Goal: Information Seeking & Learning: Learn about a topic

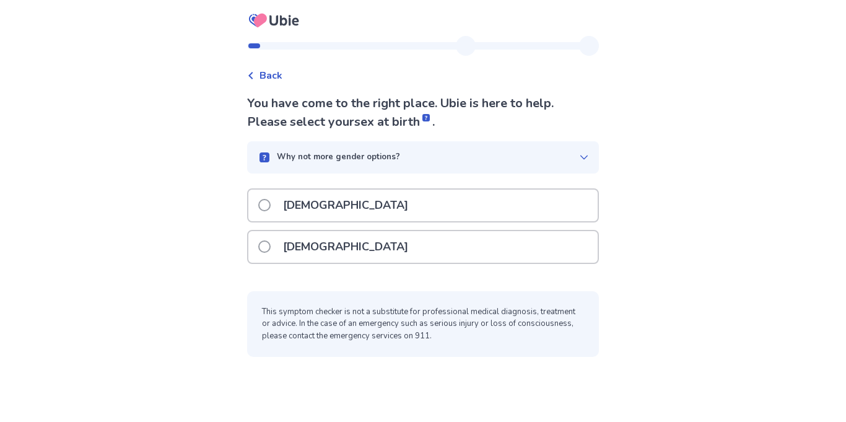
click at [516, 232] on div "Female" at bounding box center [422, 247] width 349 height 32
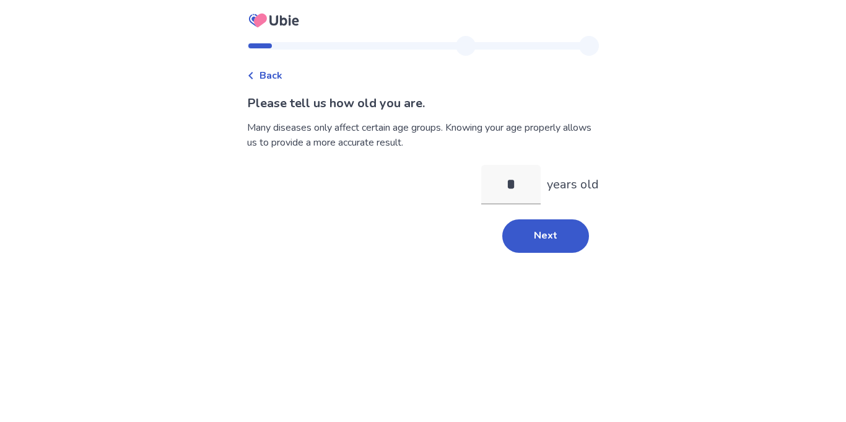
type input "**"
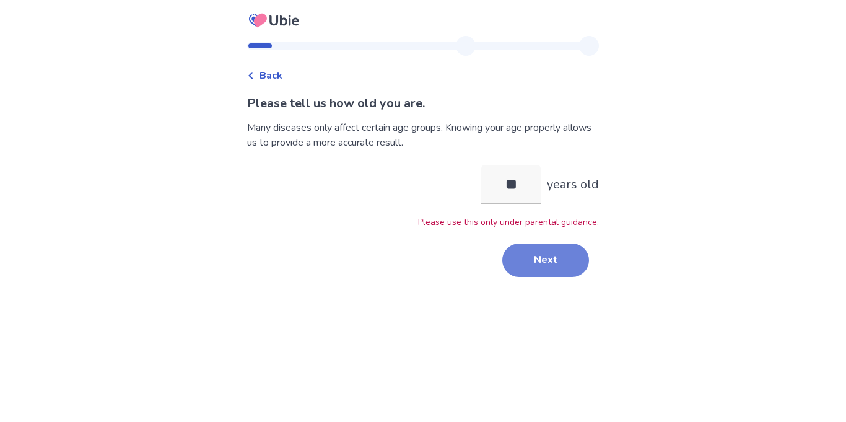
click at [544, 250] on button "Next" at bounding box center [545, 259] width 87 height 33
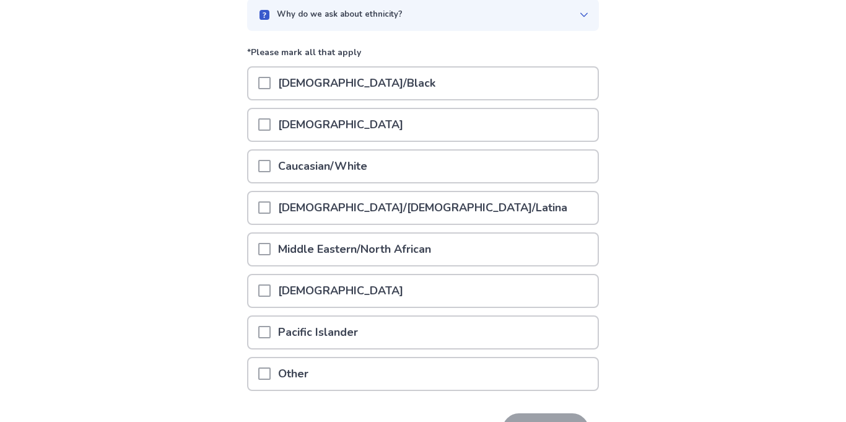
scroll to position [127, 0]
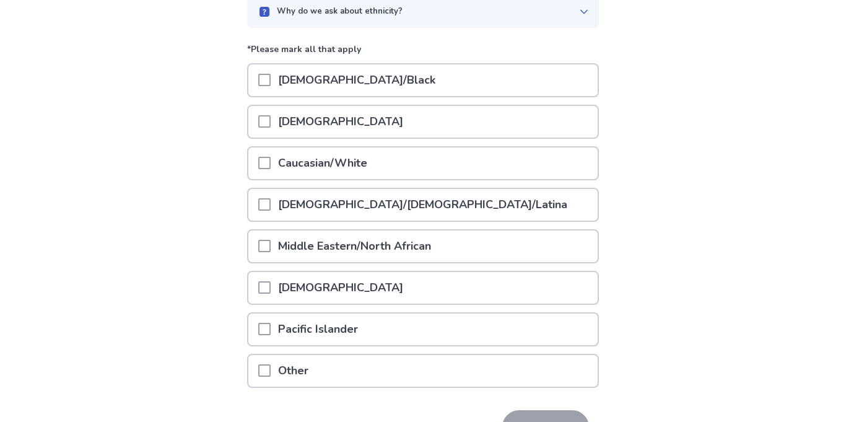
click at [542, 189] on div "Hispanic/Latino/Latina" at bounding box center [422, 205] width 349 height 32
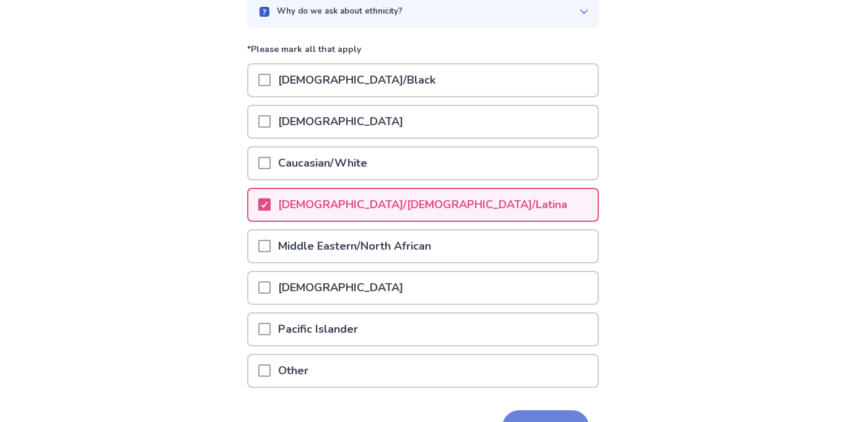
click at [526, 410] on button "Next" at bounding box center [545, 426] width 87 height 33
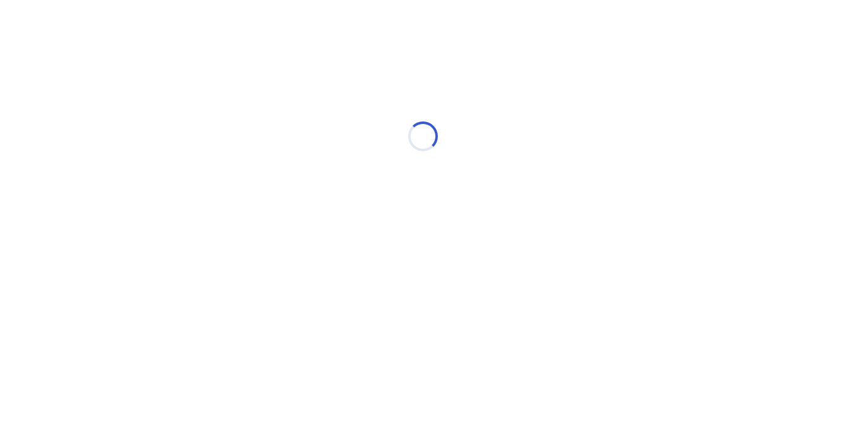
scroll to position [0, 0]
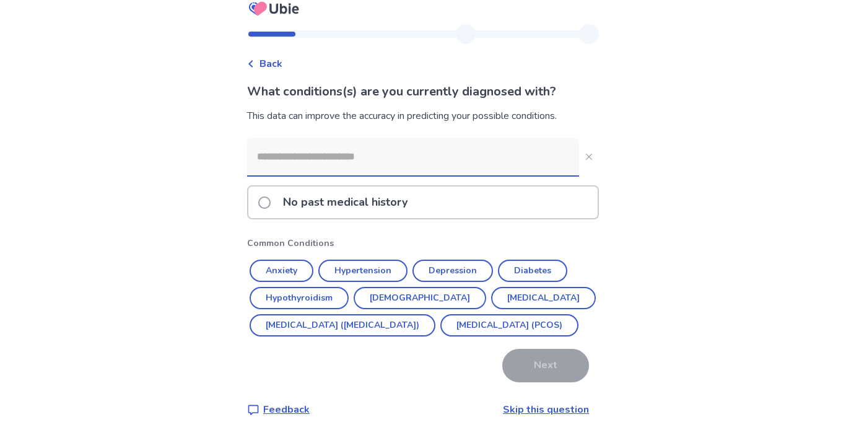
scroll to position [19, 0]
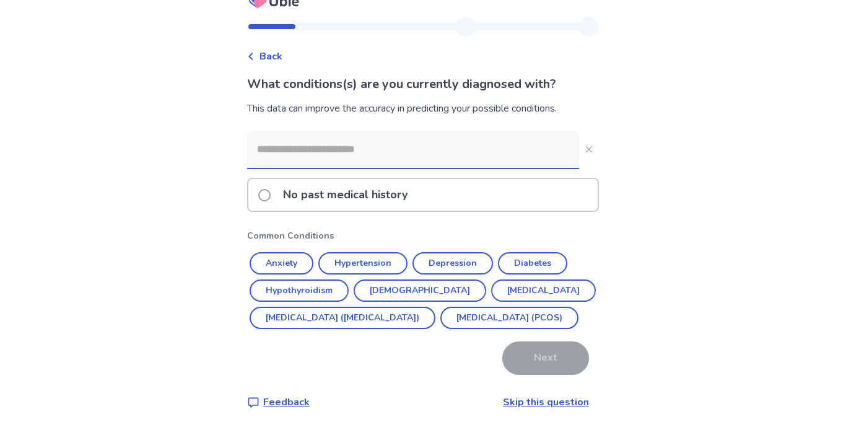
click at [520, 141] on input at bounding box center [413, 149] width 332 height 37
click at [531, 184] on div "No past medical history" at bounding box center [422, 195] width 349 height 32
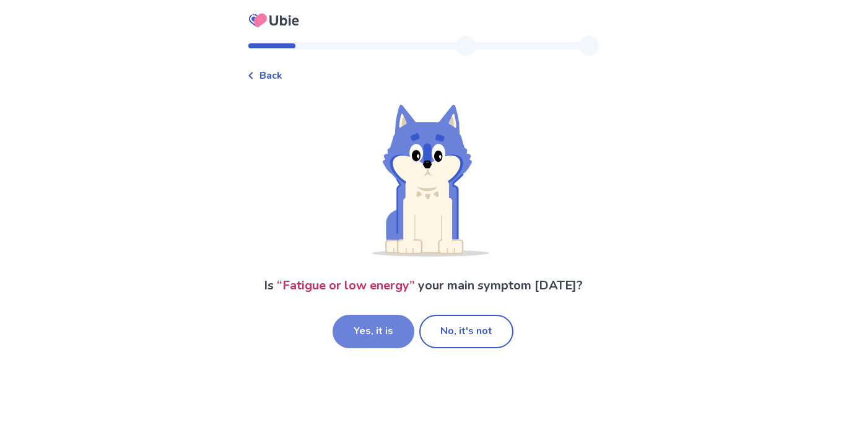
click at [374, 315] on button "Yes, it is" at bounding box center [374, 331] width 82 height 33
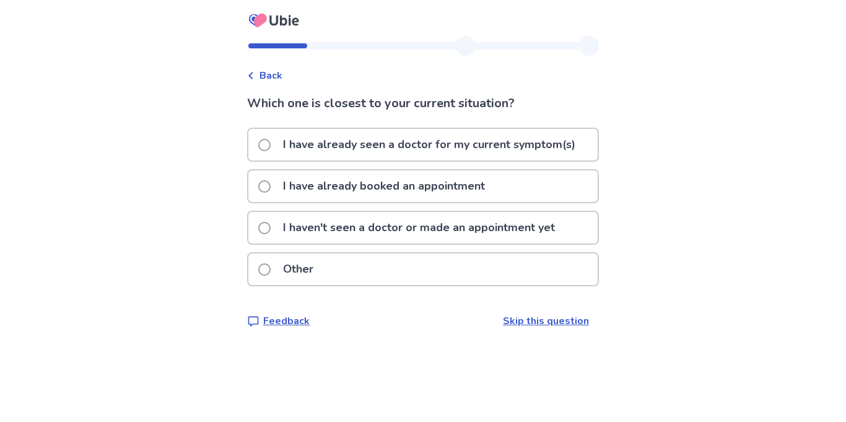
click at [517, 217] on p "I haven't seen a doctor or made an appointment yet" at bounding box center [419, 228] width 287 height 32
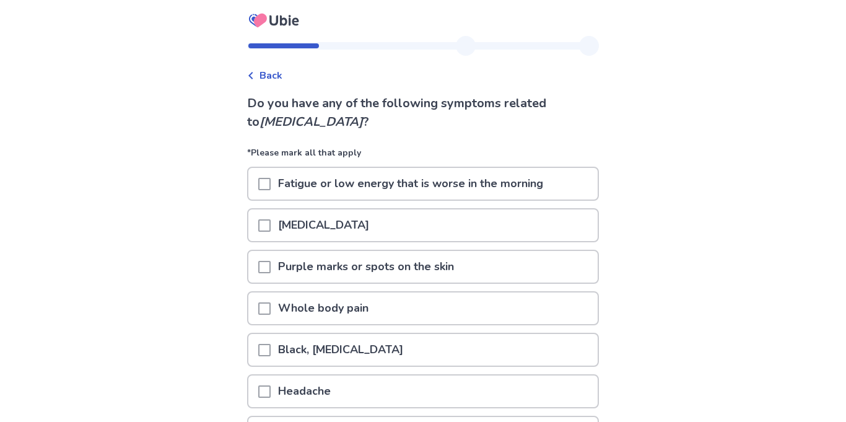
click at [546, 168] on p "Fatigue or low energy that is worse in the morning" at bounding box center [411, 184] width 280 height 32
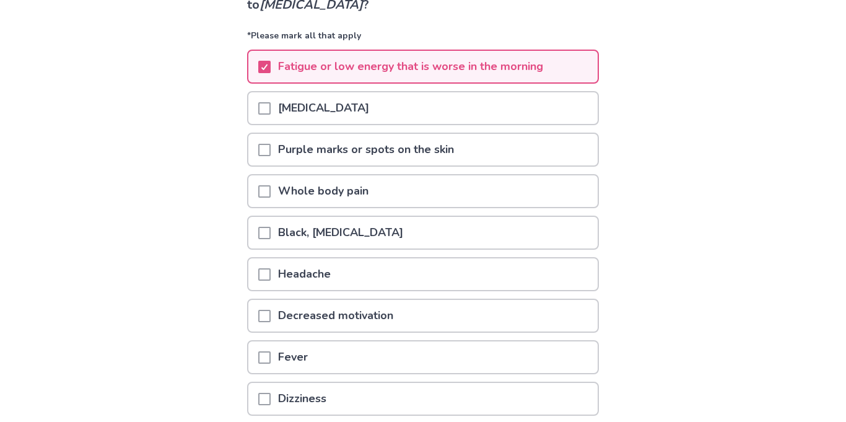
scroll to position [118, 0]
click at [534, 174] on div "Whole body pain" at bounding box center [422, 190] width 349 height 32
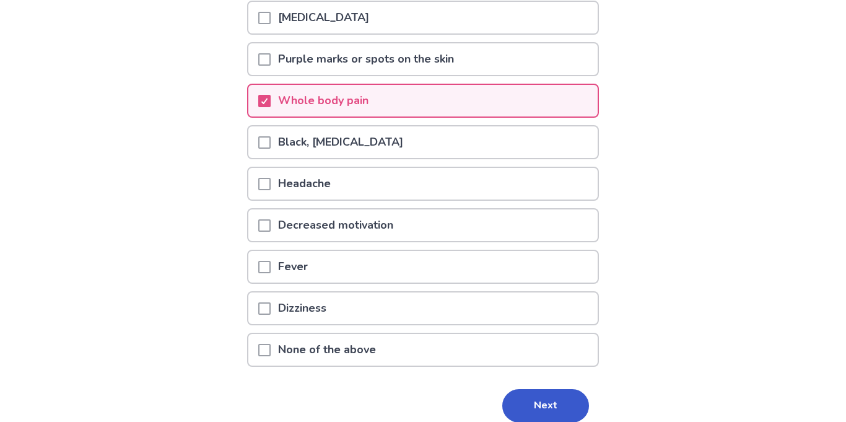
scroll to position [209, 0]
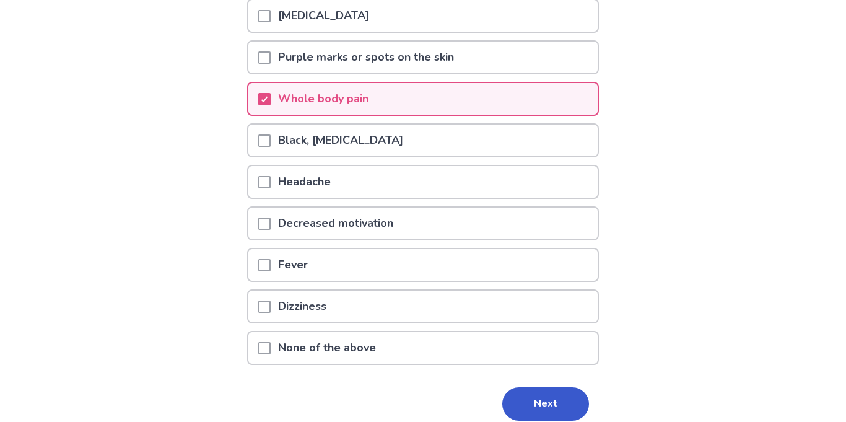
click at [536, 208] on div "Decreased motivation" at bounding box center [422, 224] width 349 height 32
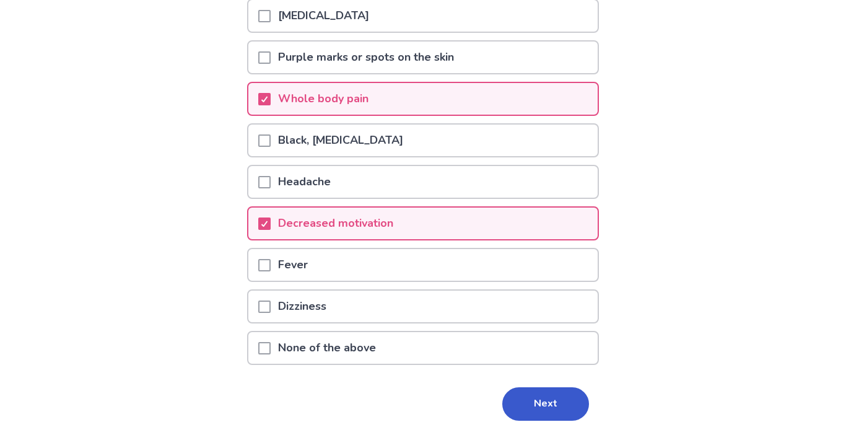
click at [505, 291] on div "Dizziness" at bounding box center [422, 307] width 349 height 32
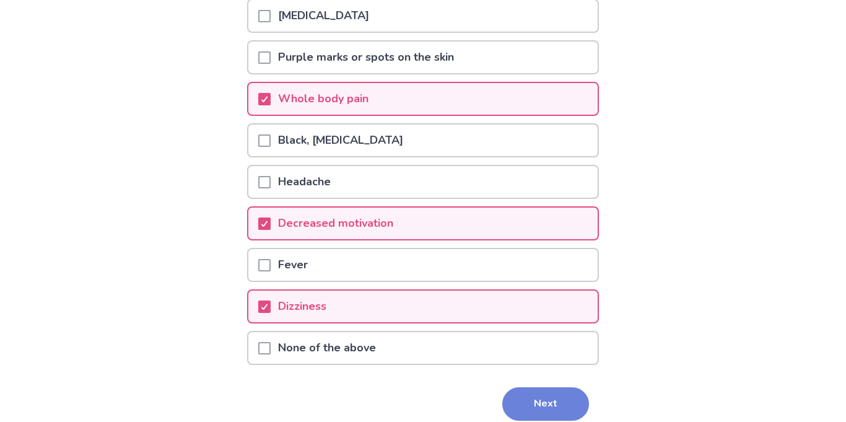
click at [542, 387] on button "Next" at bounding box center [545, 403] width 87 height 33
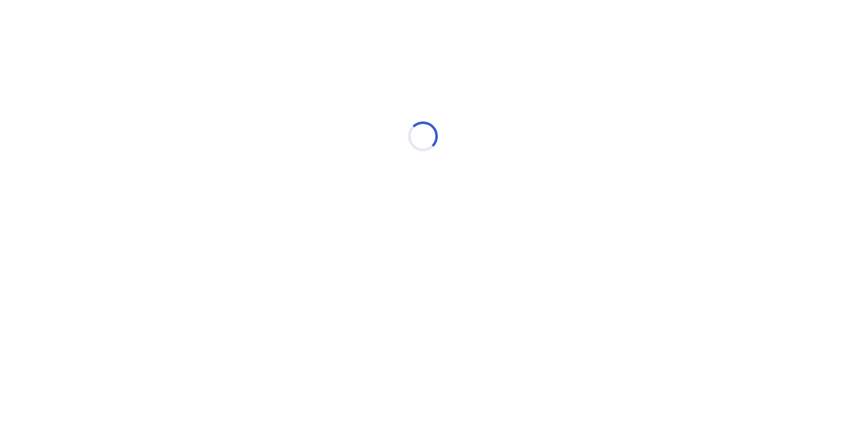
scroll to position [0, 0]
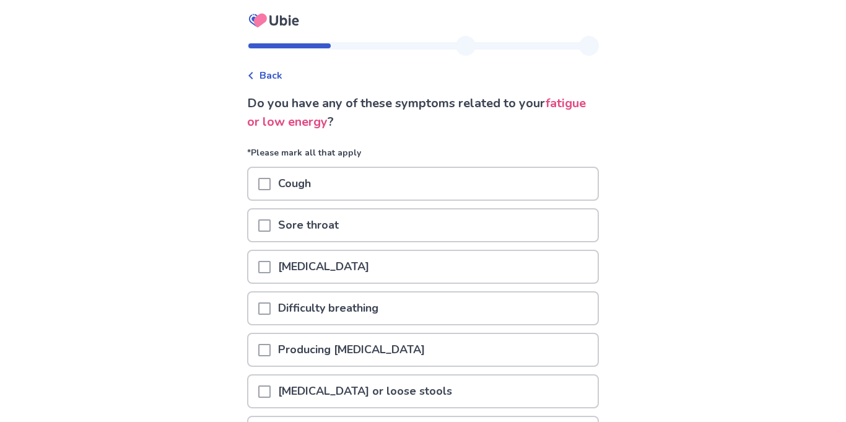
click at [483, 213] on div "Sore throat" at bounding box center [422, 225] width 349 height 32
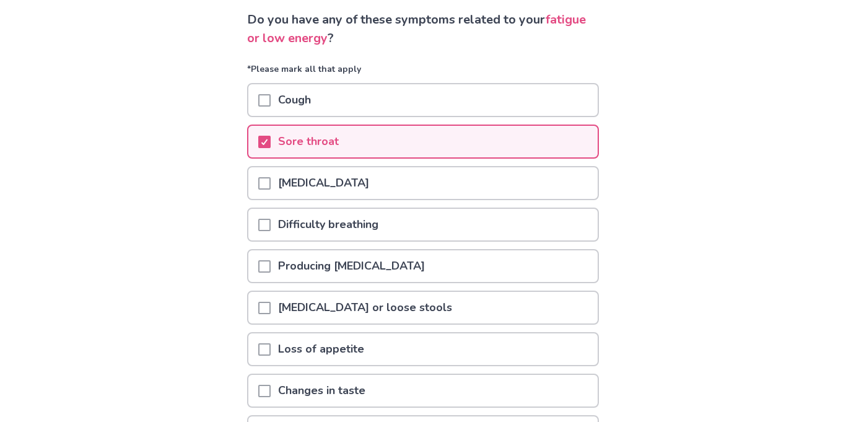
click at [508, 211] on div "Difficulty breathing" at bounding box center [422, 225] width 349 height 32
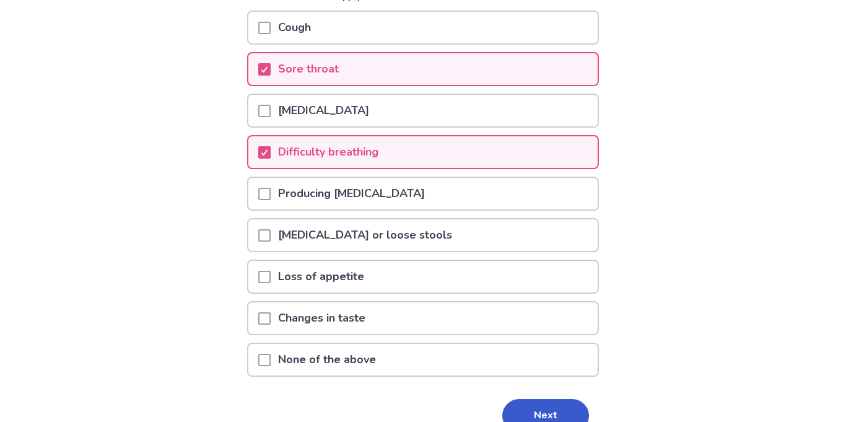
scroll to position [159, 0]
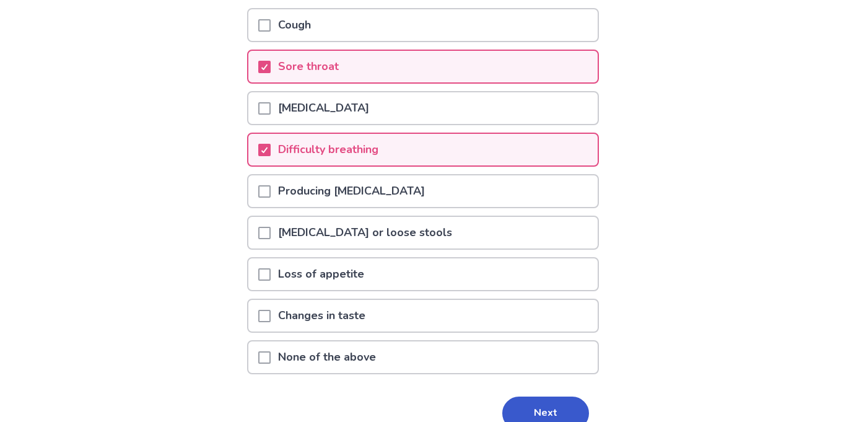
click at [544, 258] on div "Loss of appetite" at bounding box center [422, 274] width 349 height 32
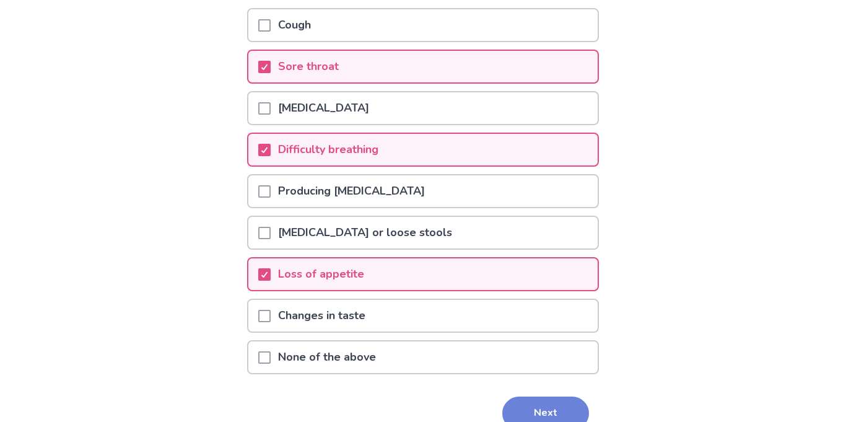
click at [533, 396] on button "Next" at bounding box center [545, 412] width 87 height 33
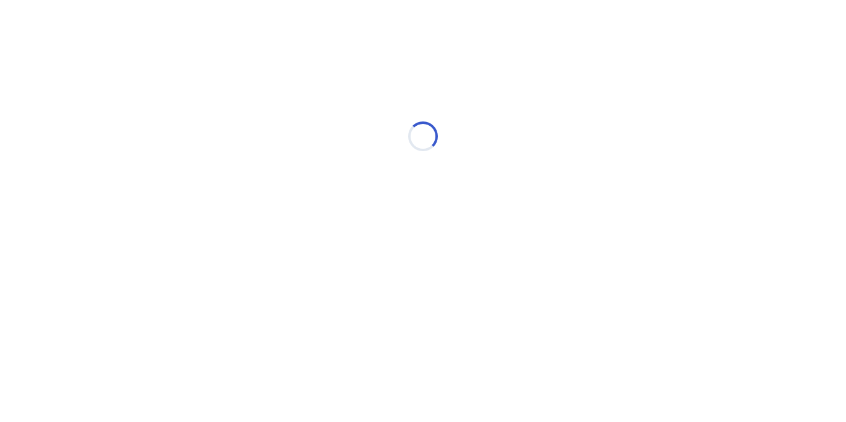
select select "*"
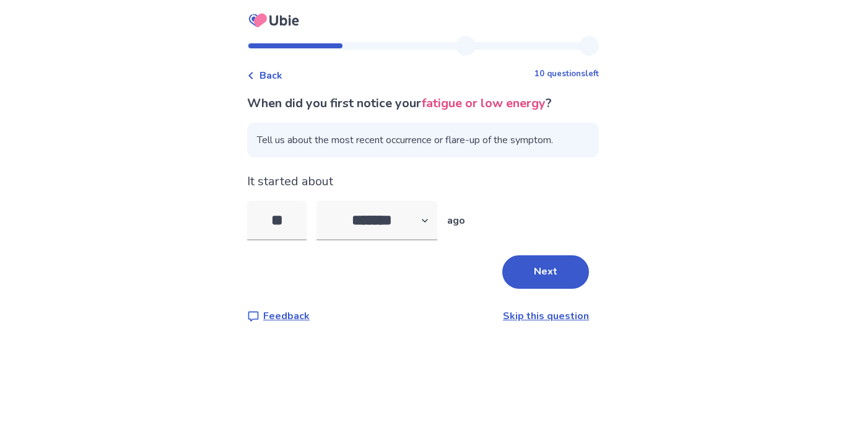
type input "*"
click at [424, 202] on select "******* ****** ******* ******** *******" at bounding box center [377, 221] width 121 height 40
select select "*"
click at [330, 201] on select "******* ****** ******* ******** *******" at bounding box center [377, 221] width 121 height 40
click at [295, 227] on input "tel" at bounding box center [276, 221] width 59 height 40
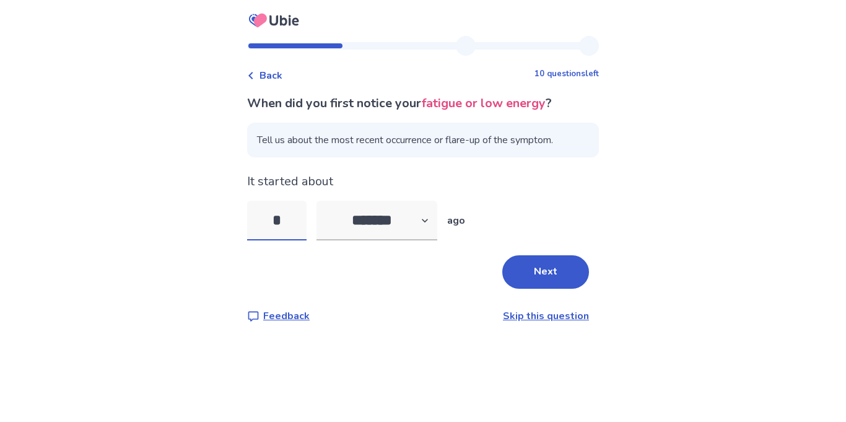
type input "*"
click at [410, 201] on select "******* ****** ******* ******** *******" at bounding box center [377, 221] width 121 height 40
click at [509, 185] on div "It started about * ******* ****** ******* ******** ******* ago" at bounding box center [423, 206] width 352 height 68
click at [537, 255] on button "Next" at bounding box center [545, 271] width 87 height 33
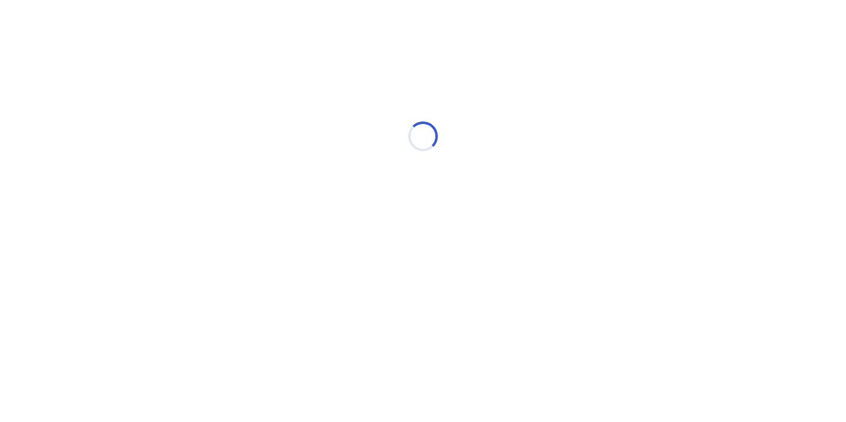
select select "*"
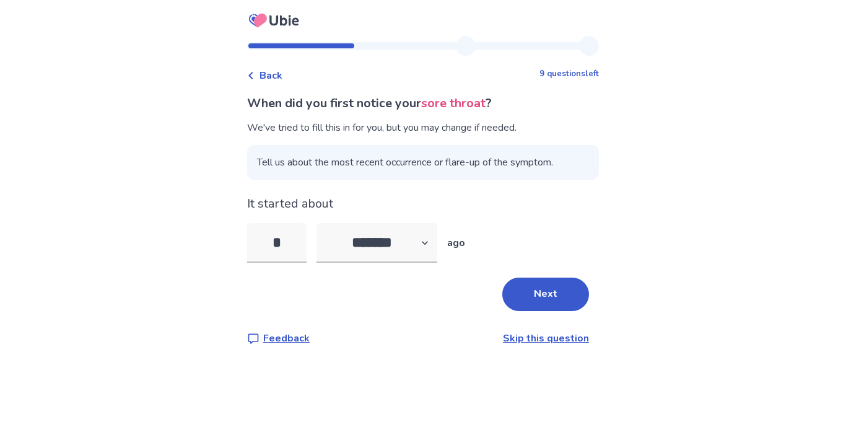
click at [282, 78] on span "Back" at bounding box center [271, 75] width 23 height 15
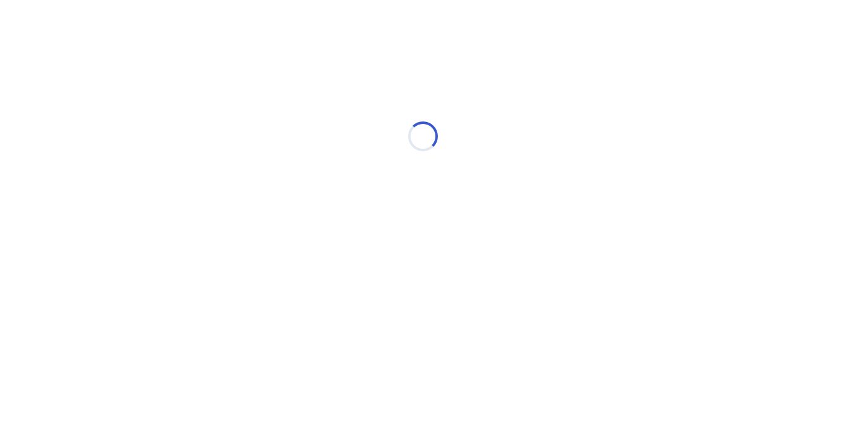
select select "*"
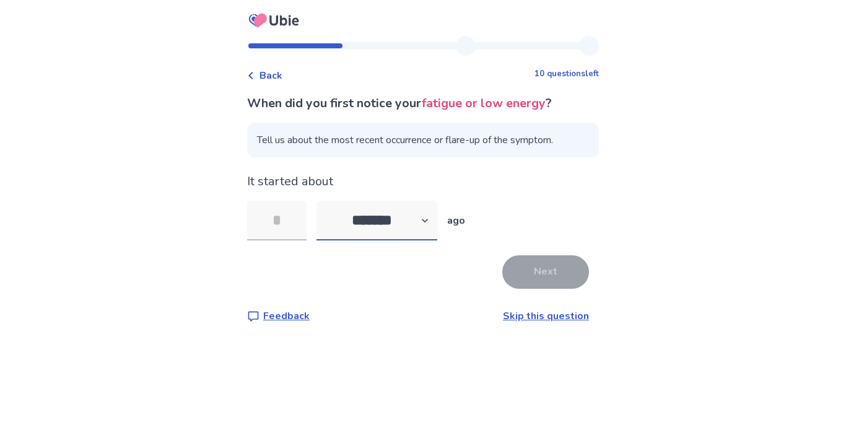
click at [428, 211] on select "******* ****** ******* ******** *******" at bounding box center [377, 221] width 121 height 40
select select "*"
click at [330, 201] on select "******* ****** ******* ******** *******" at bounding box center [377, 221] width 121 height 40
click at [301, 213] on input "tel" at bounding box center [276, 221] width 59 height 40
type input "*"
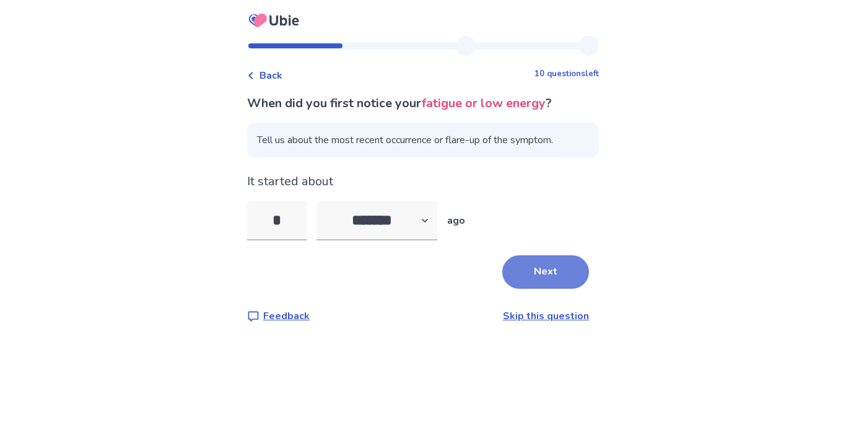
click at [531, 266] on button "Next" at bounding box center [545, 271] width 87 height 33
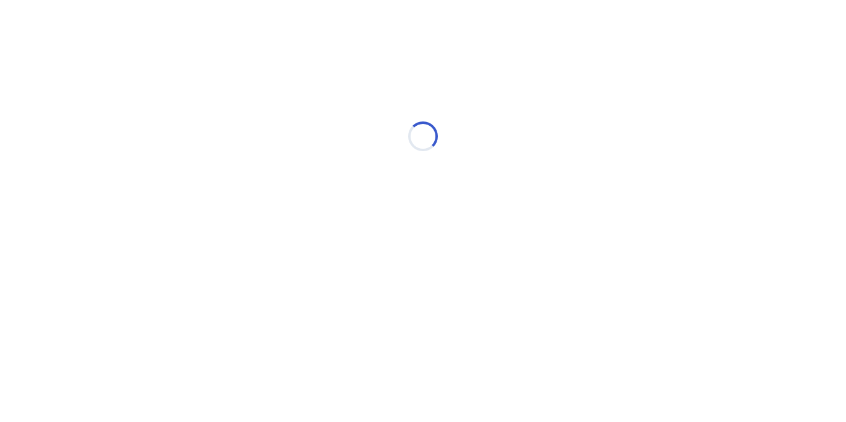
select select "*"
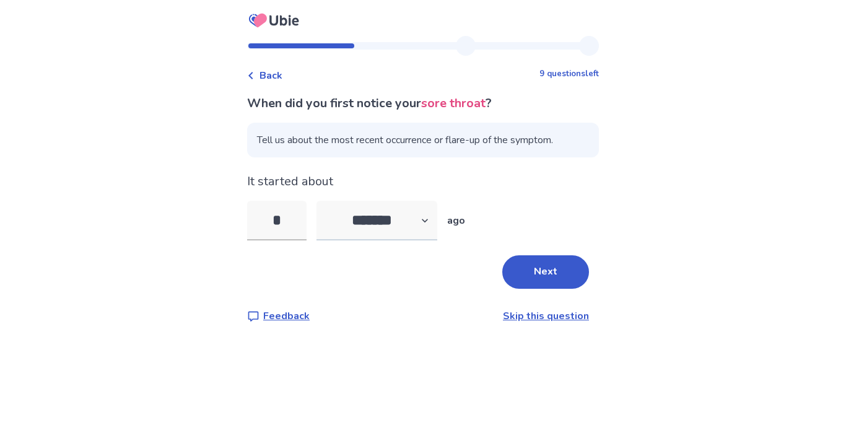
type input "*"
click at [414, 203] on select "******* ****** ******* ******** *******" at bounding box center [377, 221] width 121 height 40
click at [538, 224] on div "* ******* ****** ******* ******** ******* ago" at bounding box center [423, 221] width 352 height 40
click at [523, 262] on button "Next" at bounding box center [545, 271] width 87 height 33
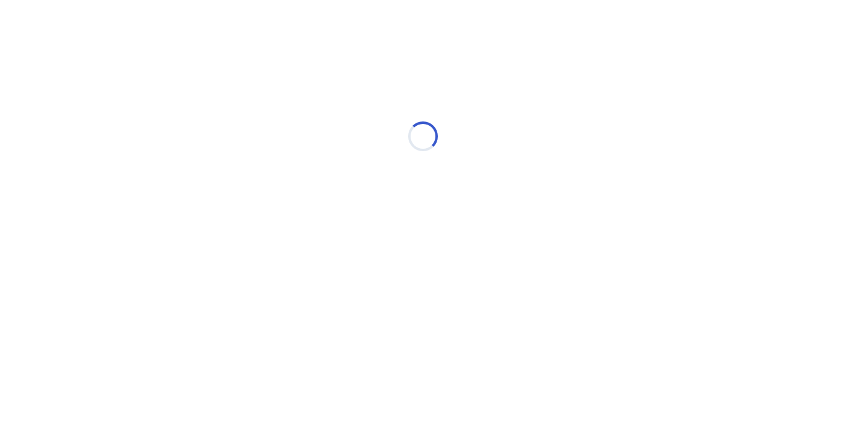
select select "*"
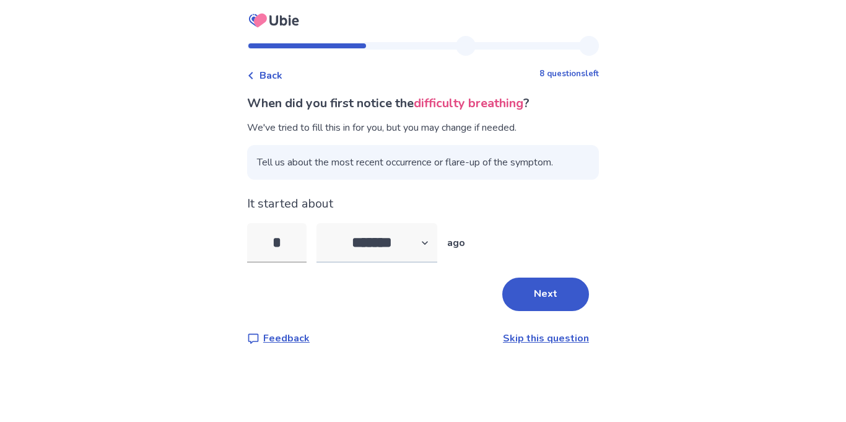
type input "*"
click at [409, 229] on select "******* ****** ******* ******** *******" at bounding box center [377, 243] width 121 height 40
select select "*"
click at [330, 223] on select "******* ****** ******* ******** *******" at bounding box center [377, 243] width 121 height 40
click at [530, 277] on button "Next" at bounding box center [545, 293] width 87 height 33
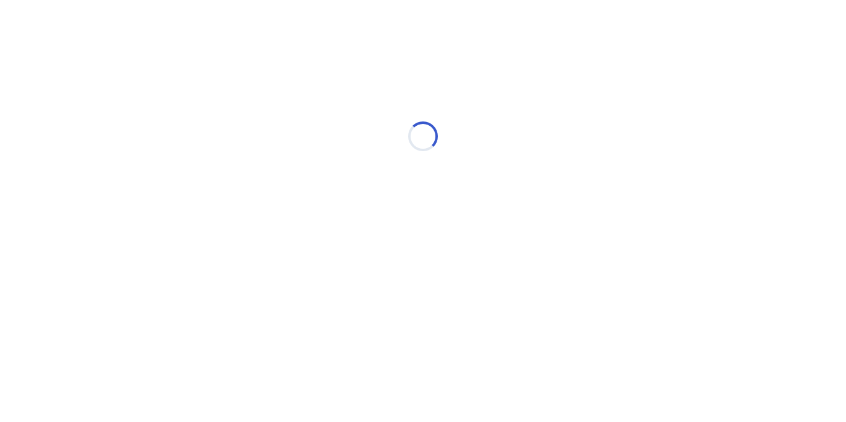
select select "*"
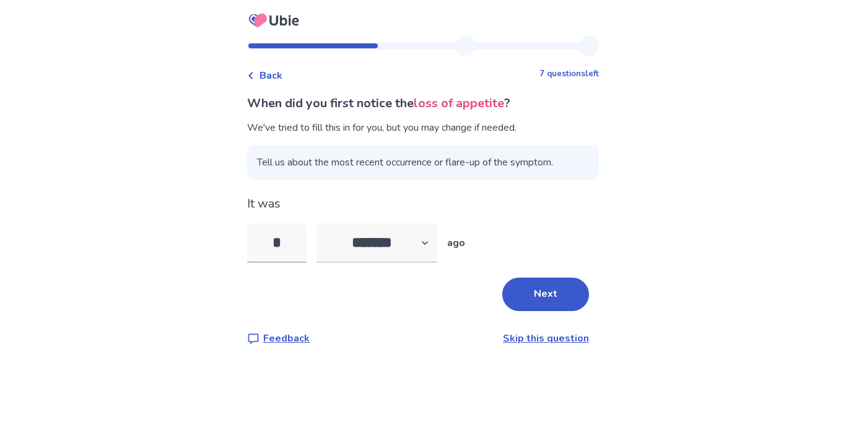
type input "*"
click at [417, 241] on select "******* ****** ******* ******** *******" at bounding box center [377, 243] width 121 height 40
select select "*"
click at [330, 223] on select "******* ****** ******* ******** *******" at bounding box center [377, 243] width 121 height 40
click at [307, 236] on input "*" at bounding box center [276, 243] width 59 height 40
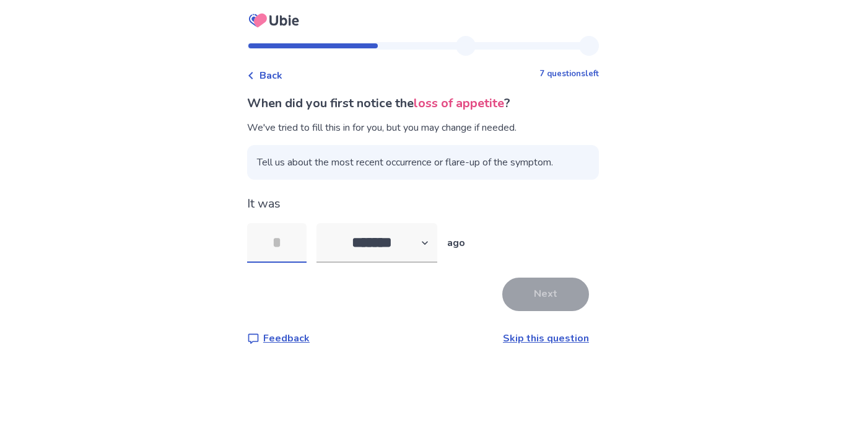
type input "*"
click at [528, 281] on button "Next" at bounding box center [545, 293] width 87 height 33
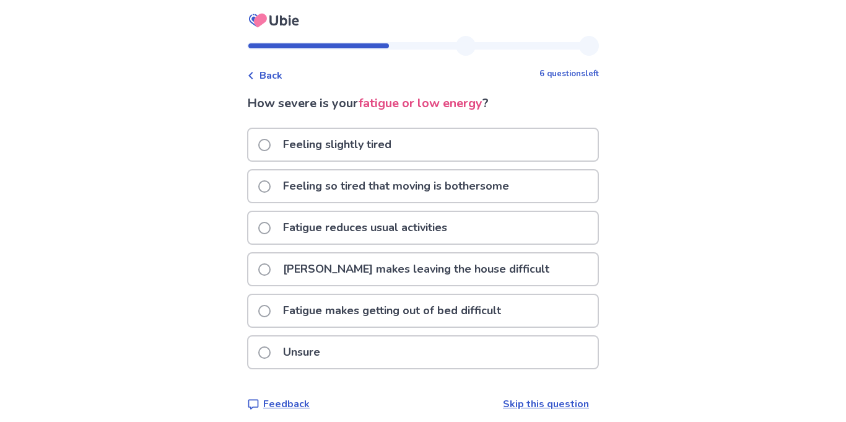
click at [535, 178] on div "Feeling so tired that moving is bothersome" at bounding box center [422, 186] width 349 height 32
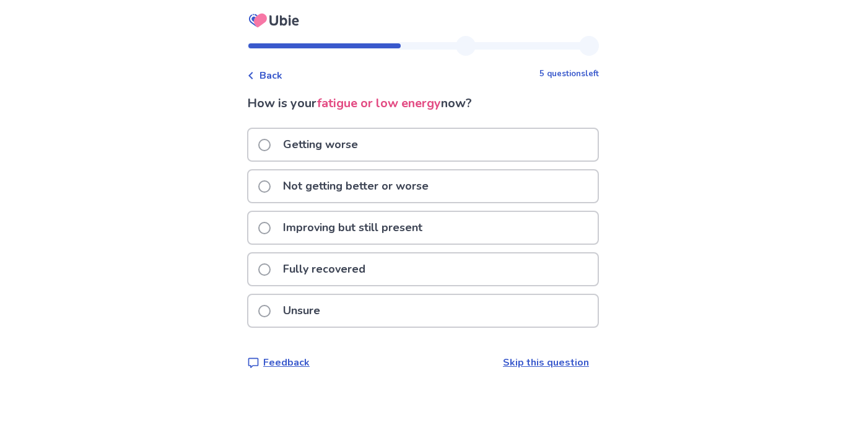
click at [534, 140] on div "Getting worse" at bounding box center [422, 145] width 349 height 32
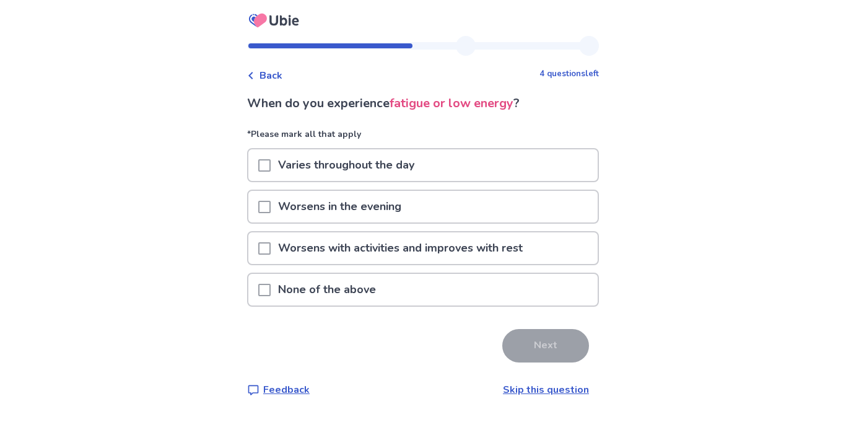
click at [271, 242] on span at bounding box center [264, 248] width 12 height 12
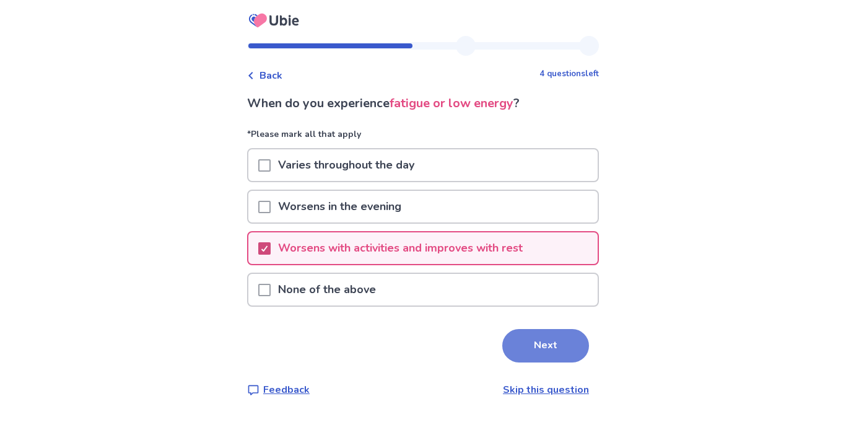
click at [536, 332] on button "Next" at bounding box center [545, 345] width 87 height 33
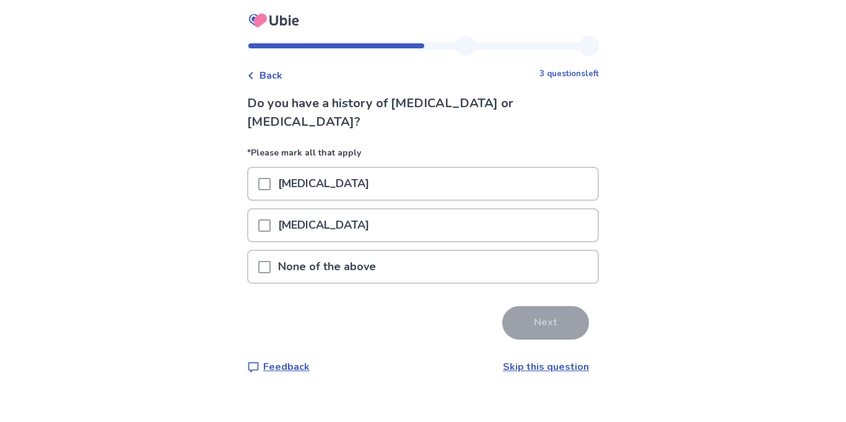
click at [500, 251] on div "None of the above" at bounding box center [422, 267] width 349 height 32
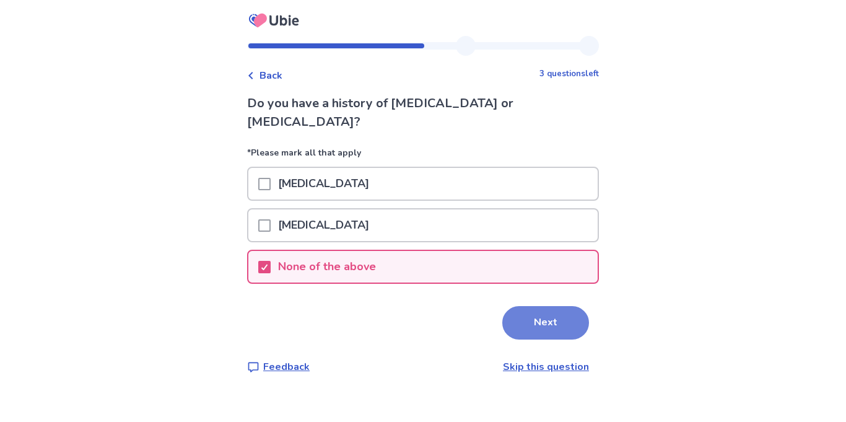
click at [534, 306] on button "Next" at bounding box center [545, 322] width 87 height 33
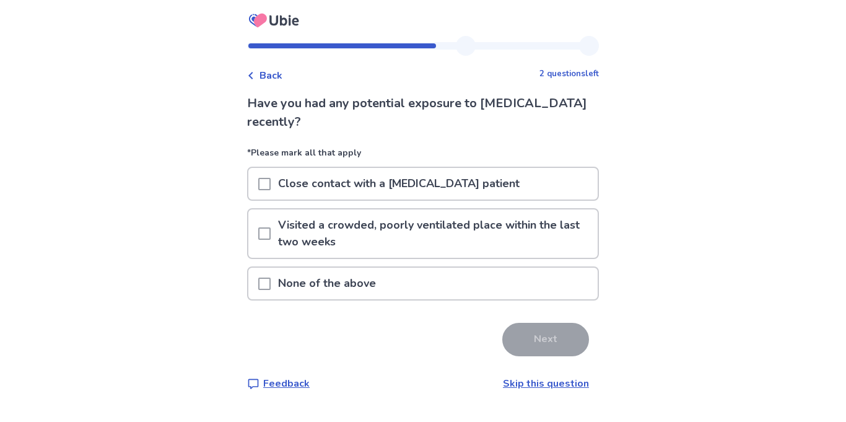
click at [321, 273] on p "None of the above" at bounding box center [327, 284] width 113 height 32
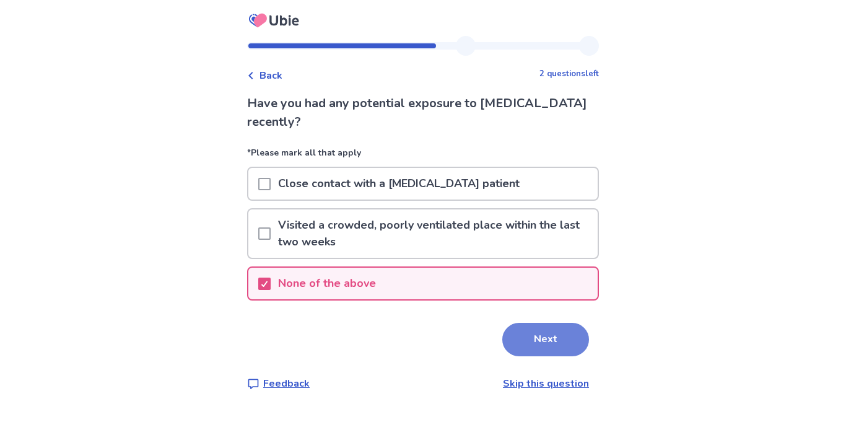
click at [522, 325] on button "Next" at bounding box center [545, 339] width 87 height 33
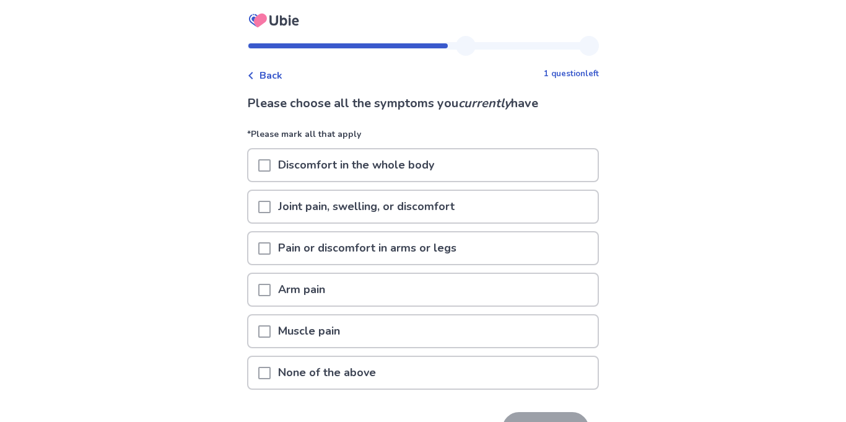
click at [545, 156] on div "Discomfort in the whole body" at bounding box center [422, 165] width 349 height 32
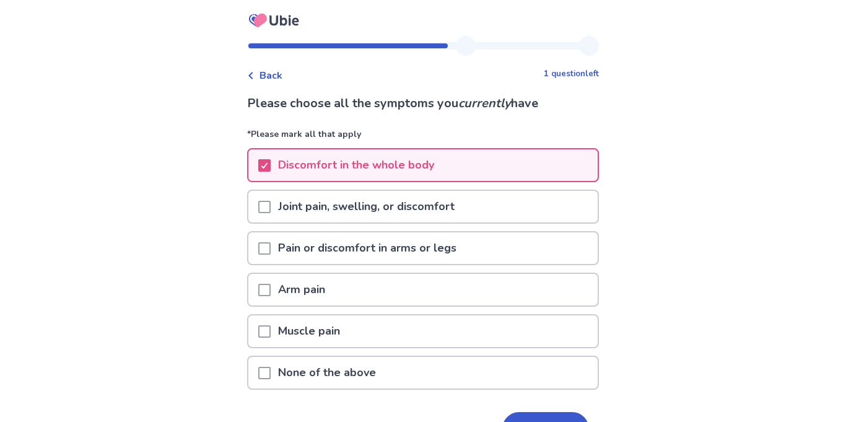
click at [544, 197] on div "Joint pain, swelling, or discomfort" at bounding box center [422, 207] width 349 height 32
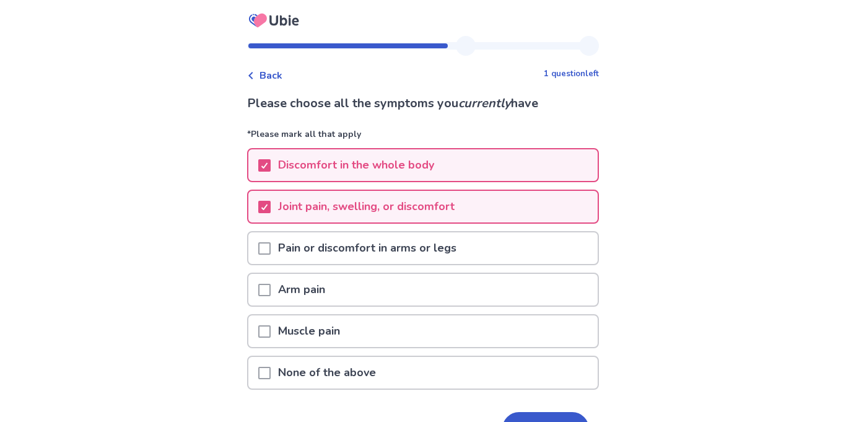
click at [532, 245] on div "Pain or discomfort in arms or legs" at bounding box center [422, 248] width 349 height 32
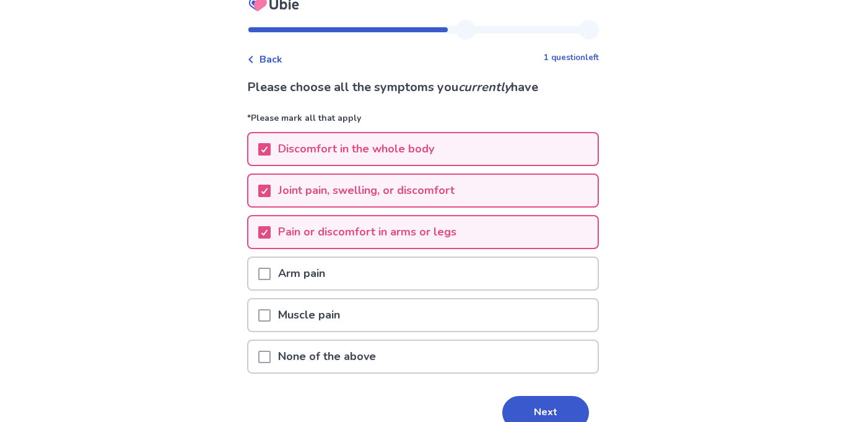
scroll to position [58, 0]
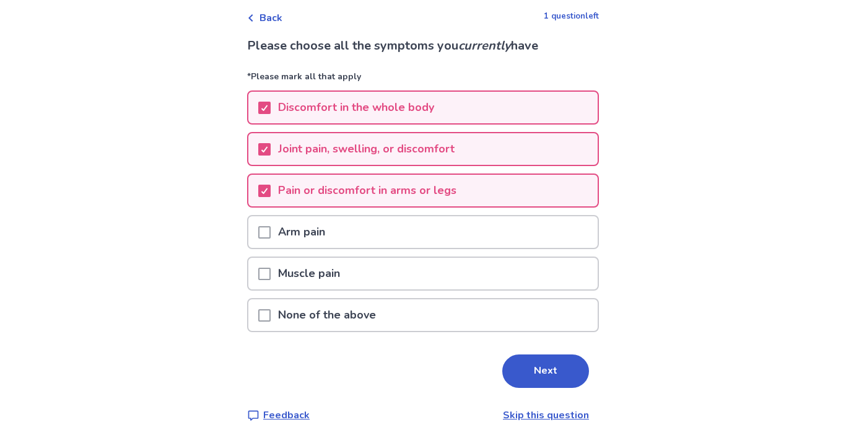
click at [534, 261] on div "Muscle pain" at bounding box center [422, 274] width 349 height 32
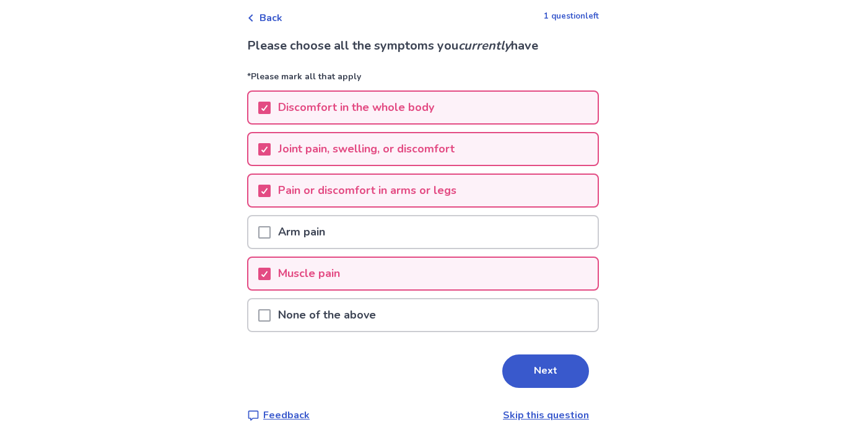
click at [518, 216] on div "Arm pain" at bounding box center [422, 232] width 349 height 32
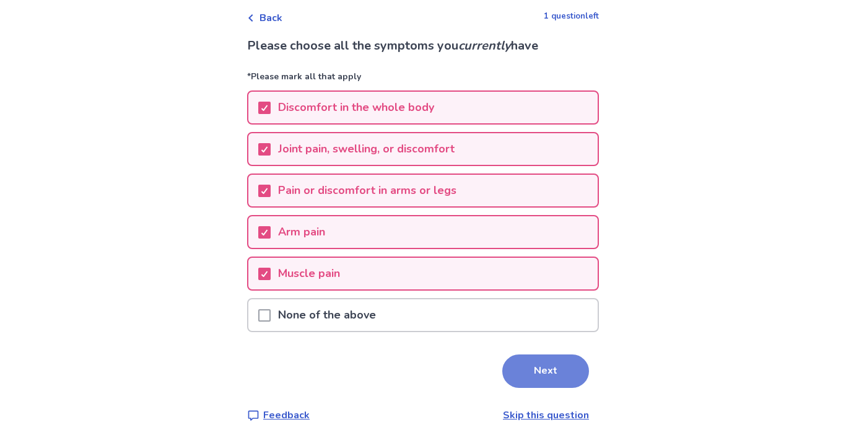
click at [536, 354] on button "Next" at bounding box center [545, 370] width 87 height 33
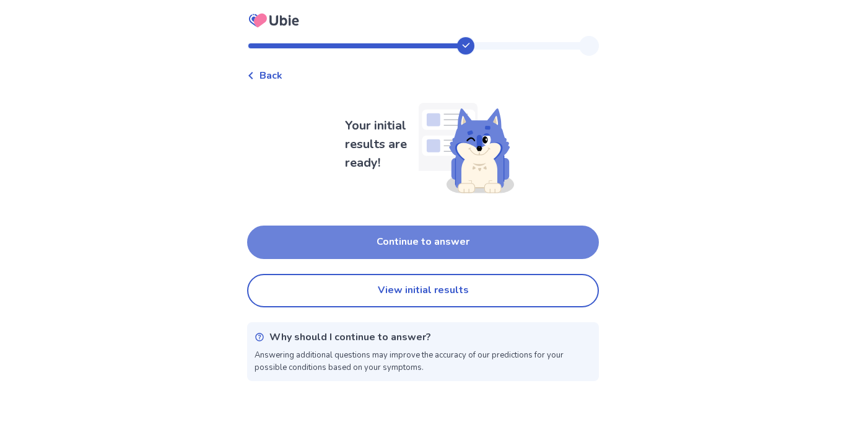
click at [532, 235] on button "Continue to answer" at bounding box center [423, 241] width 352 height 33
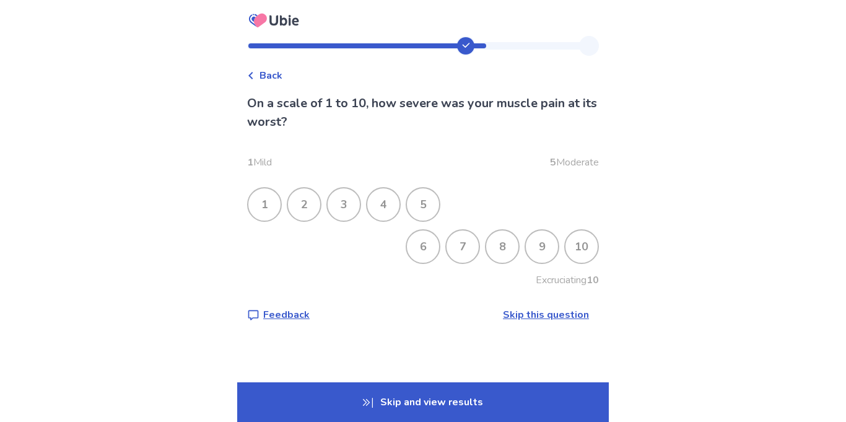
click at [439, 201] on div "5" at bounding box center [423, 204] width 32 height 32
click at [436, 198] on div "5" at bounding box center [423, 204] width 32 height 32
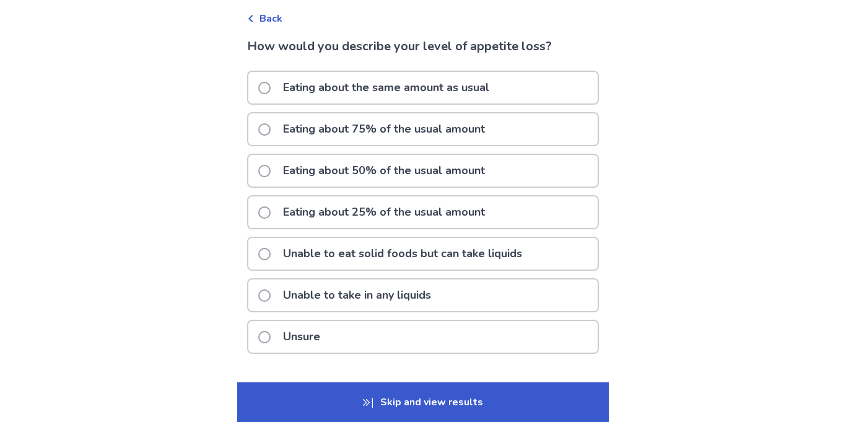
scroll to position [60, 0]
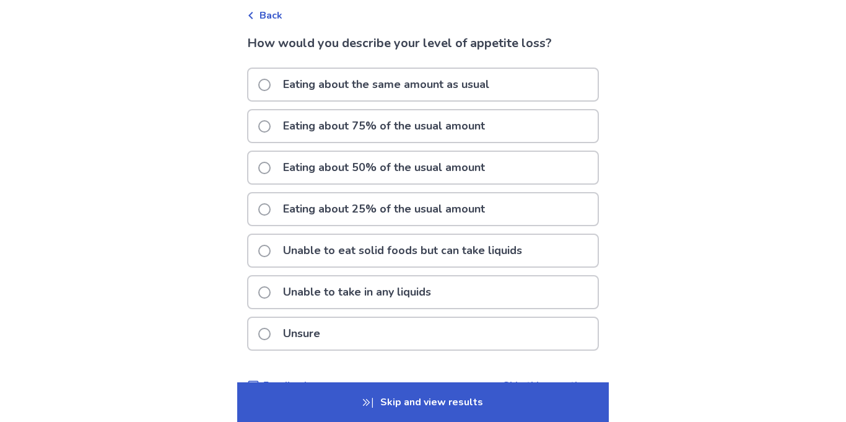
click at [530, 155] on div "Eating about 50% of the usual amount" at bounding box center [422, 168] width 349 height 32
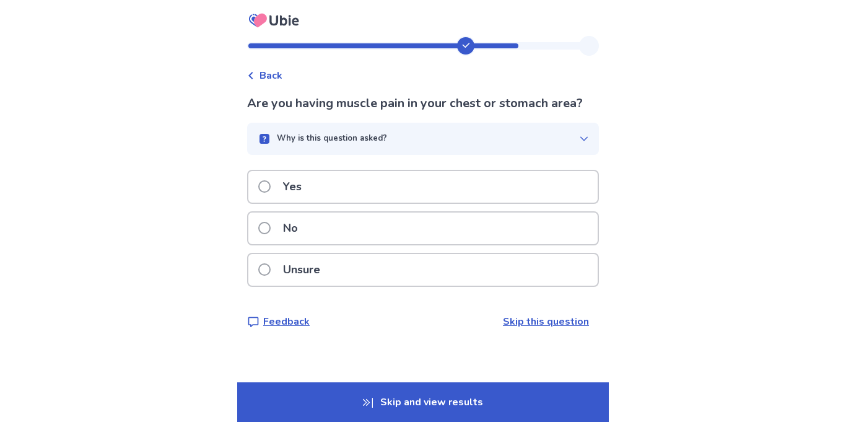
click at [533, 173] on div "Yes" at bounding box center [422, 187] width 349 height 32
click at [523, 173] on div "Yes" at bounding box center [422, 187] width 349 height 32
click at [528, 179] on div "Yes" at bounding box center [422, 187] width 349 height 32
click at [489, 224] on div "No" at bounding box center [422, 228] width 349 height 32
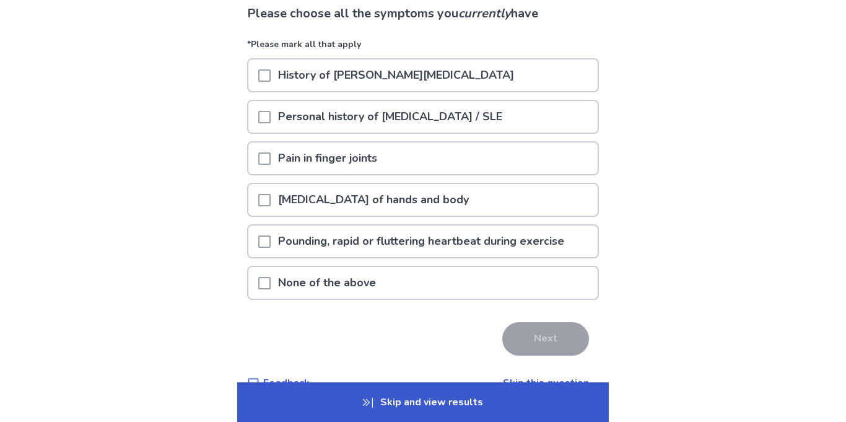
scroll to position [95, 0]
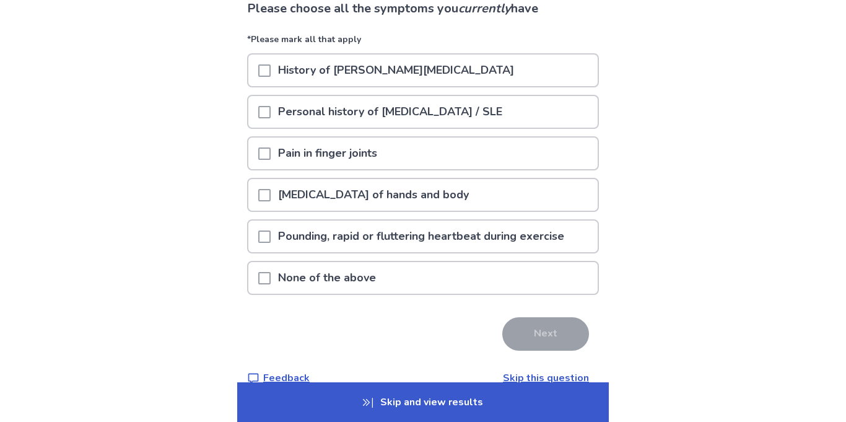
click at [536, 221] on p "Pounding, rapid or fluttering heartbeat during exercise" at bounding box center [421, 237] width 301 height 32
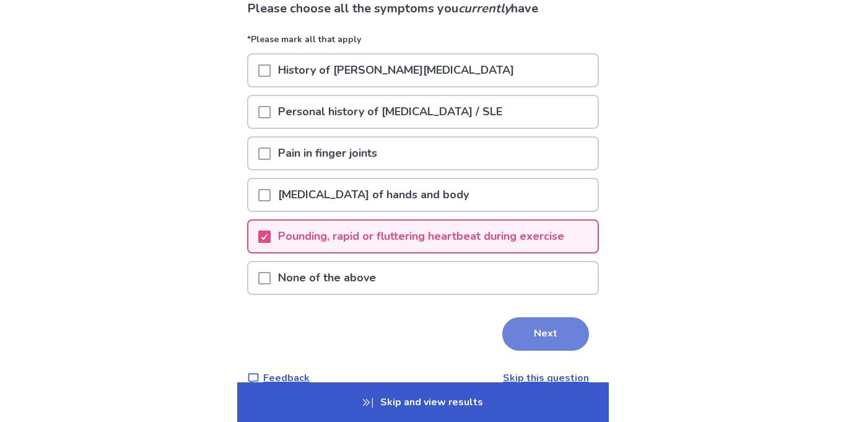
click at [521, 317] on button "Next" at bounding box center [545, 333] width 87 height 33
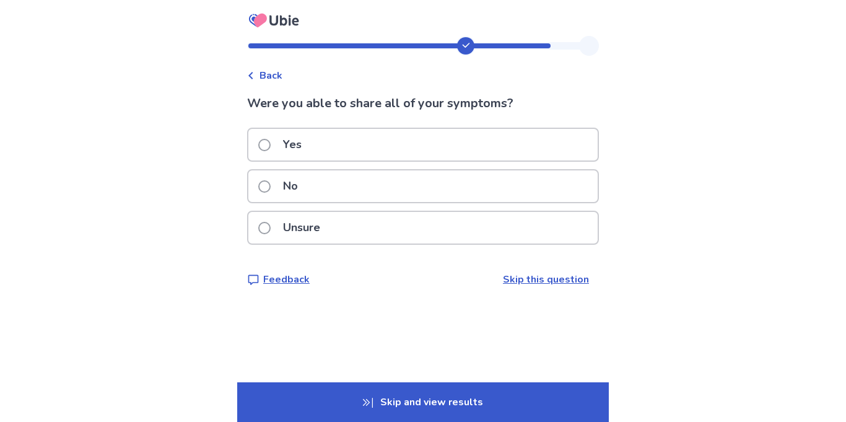
click at [525, 175] on div "No" at bounding box center [422, 186] width 349 height 32
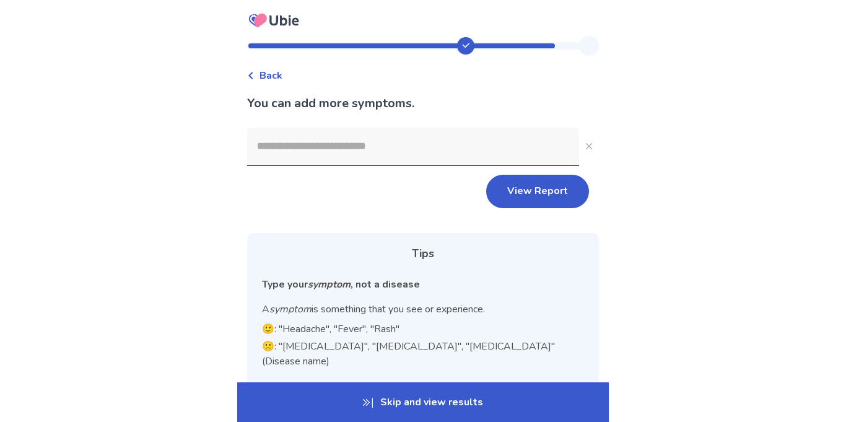
click at [525, 142] on input at bounding box center [413, 146] width 332 height 37
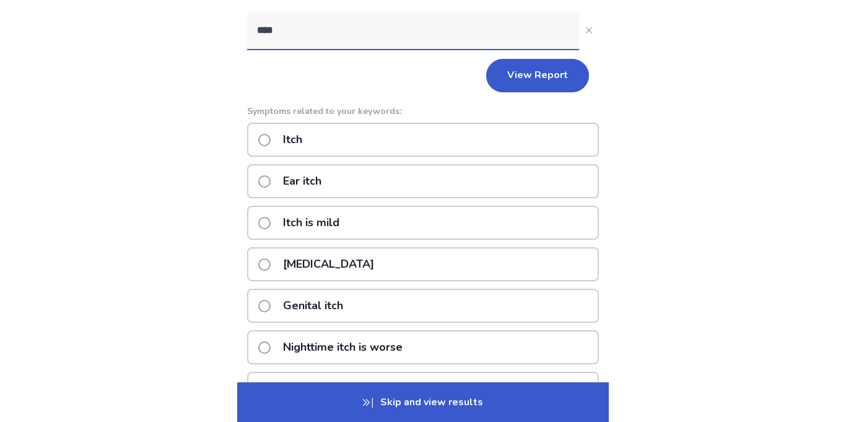
scroll to position [89, 0]
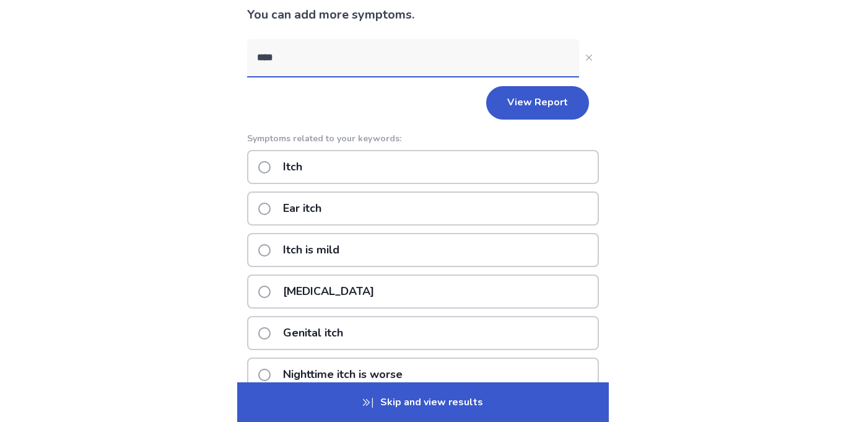
type input "****"
click at [529, 233] on div "Itch is mild" at bounding box center [423, 250] width 352 height 34
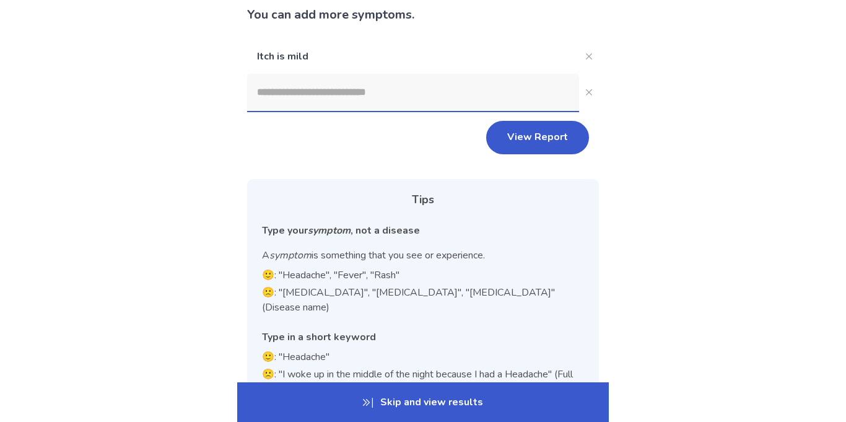
click at [531, 86] on input at bounding box center [413, 92] width 332 height 37
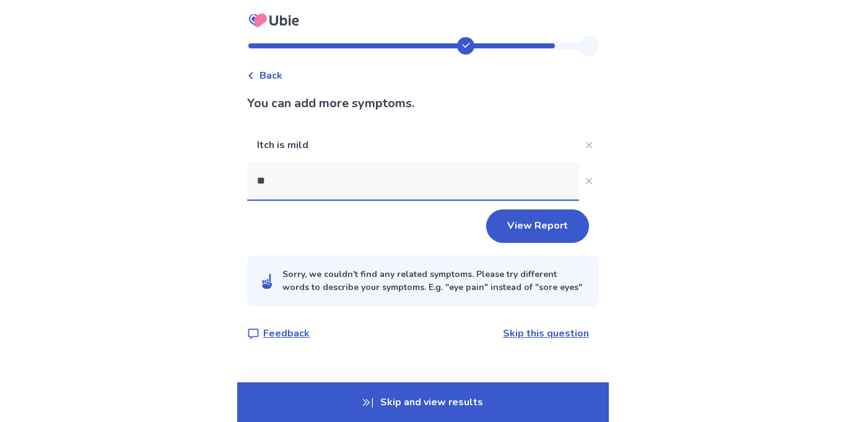
scroll to position [0, 0]
type input "*"
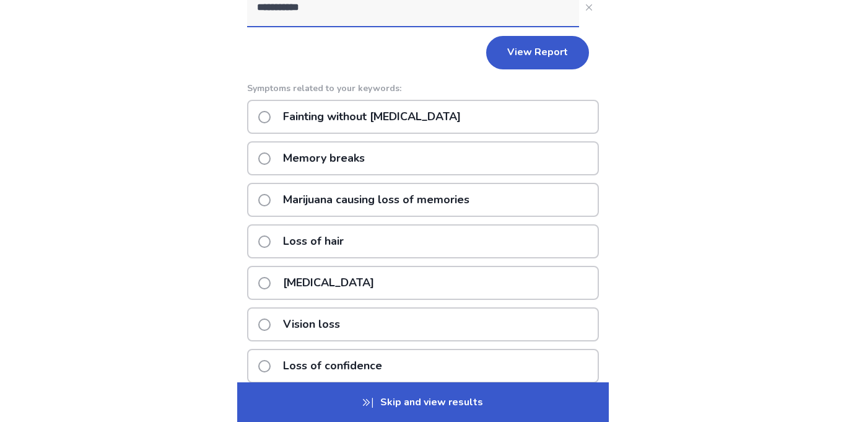
scroll to position [172, 0]
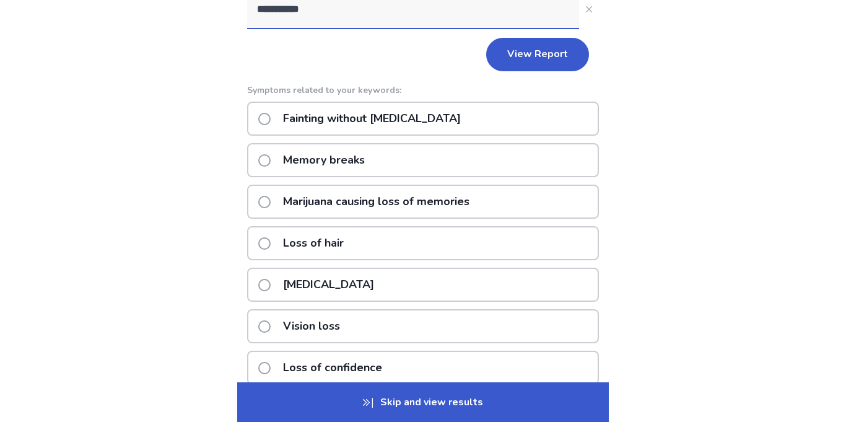
type input "**********"
click at [546, 143] on div "Memory breaks" at bounding box center [423, 160] width 352 height 34
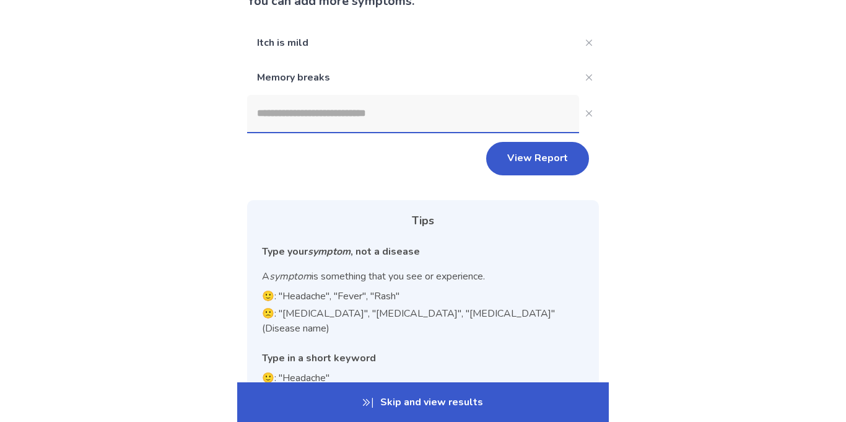
scroll to position [101, 0]
click at [528, 108] on input at bounding box center [413, 114] width 332 height 37
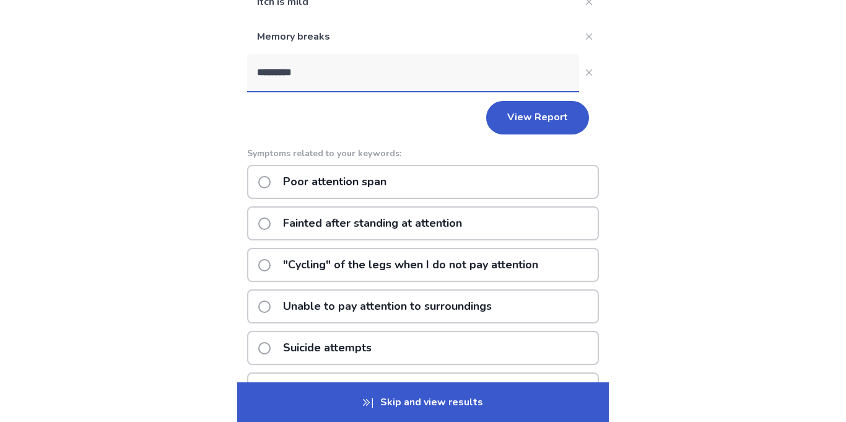
scroll to position [159, 0]
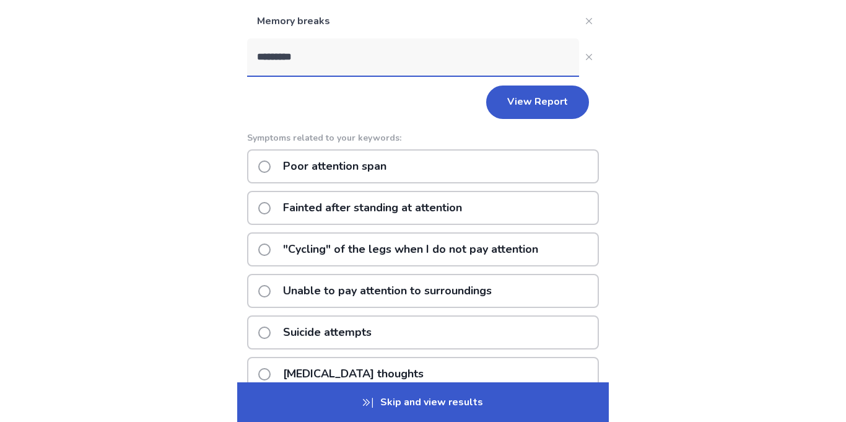
type input "*********"
click at [541, 149] on div "Poor attention span" at bounding box center [423, 166] width 352 height 34
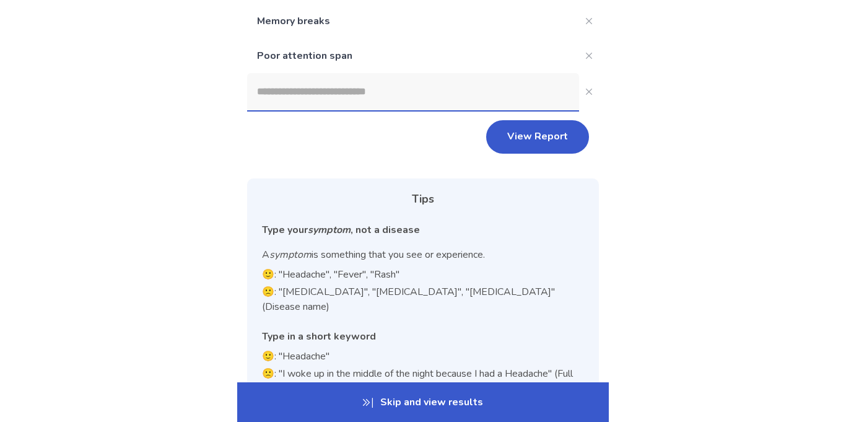
click at [515, 75] on input at bounding box center [413, 91] width 332 height 37
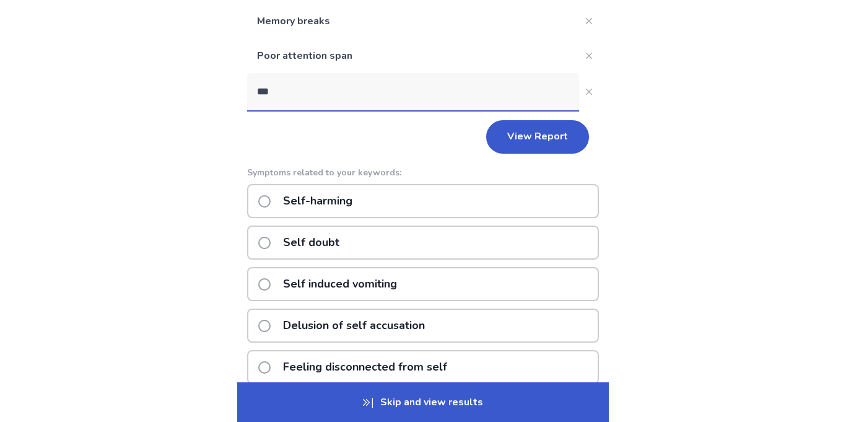
type input "***"
click at [534, 186] on div "Self-harming" at bounding box center [423, 201] width 352 height 34
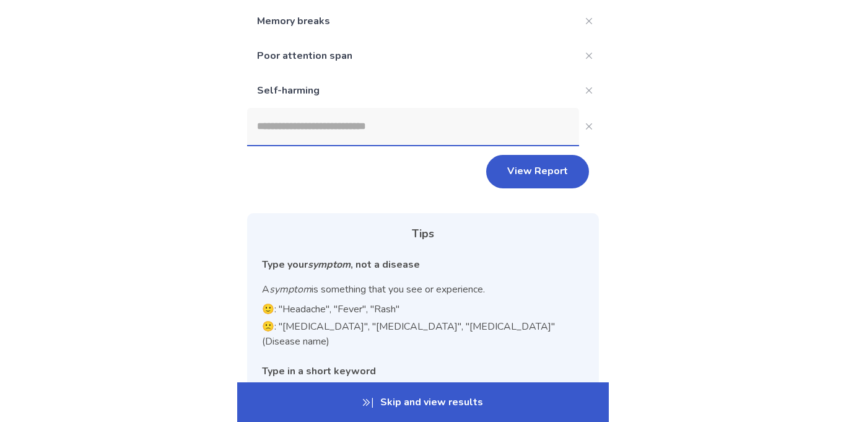
click at [500, 108] on input at bounding box center [413, 126] width 332 height 37
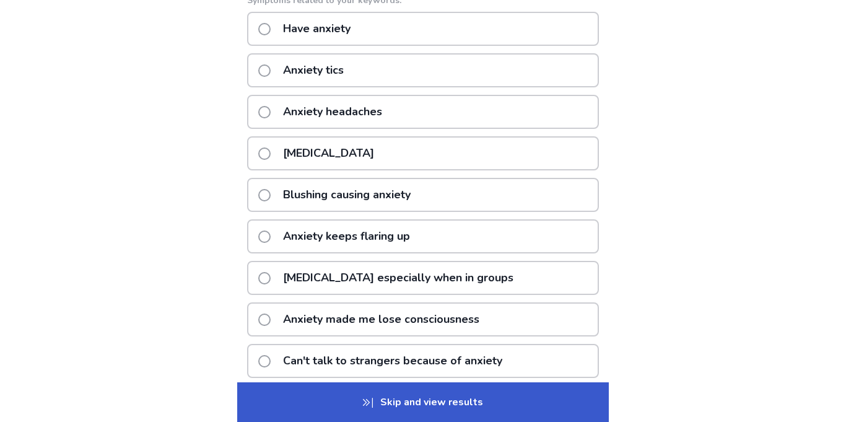
scroll to position [367, 0]
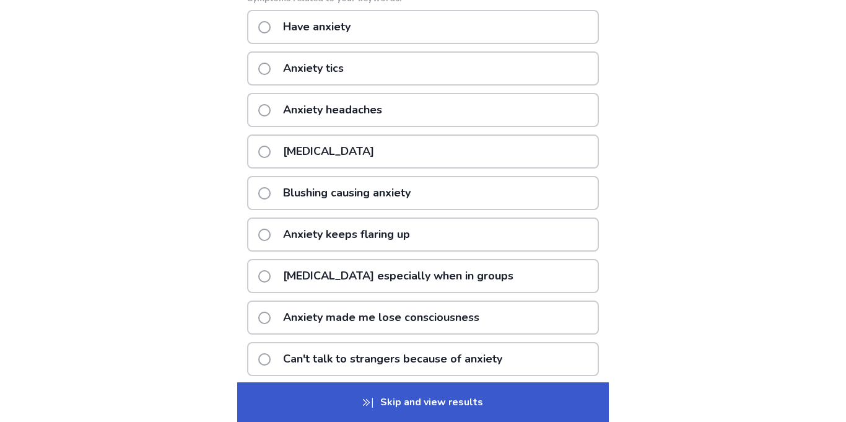
type input "*******"
click at [529, 217] on div "Anxiety keeps flaring up" at bounding box center [423, 234] width 352 height 34
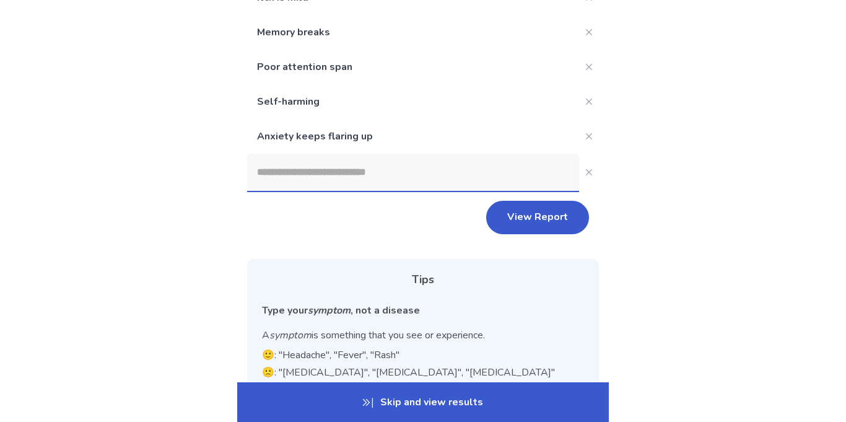
scroll to position [138, 0]
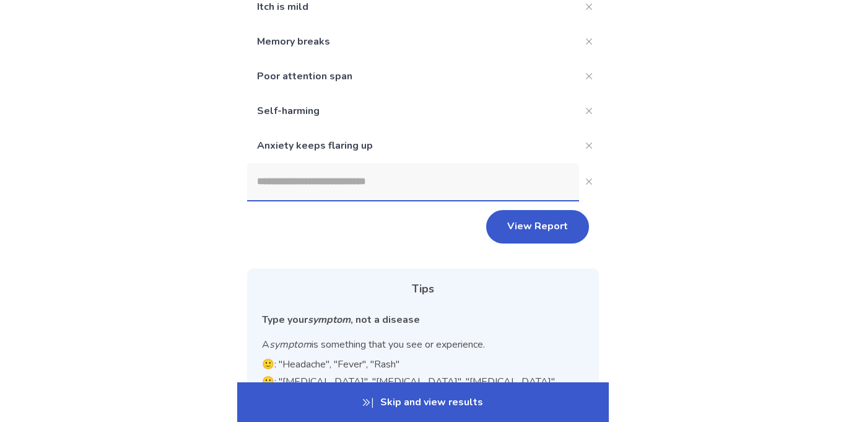
click at [491, 163] on input at bounding box center [413, 181] width 332 height 37
click at [519, 214] on button "View Report" at bounding box center [537, 226] width 103 height 33
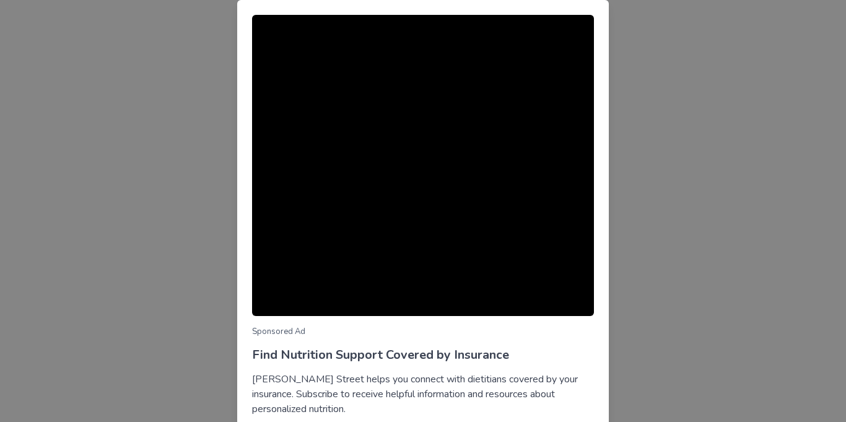
scroll to position [86, 0]
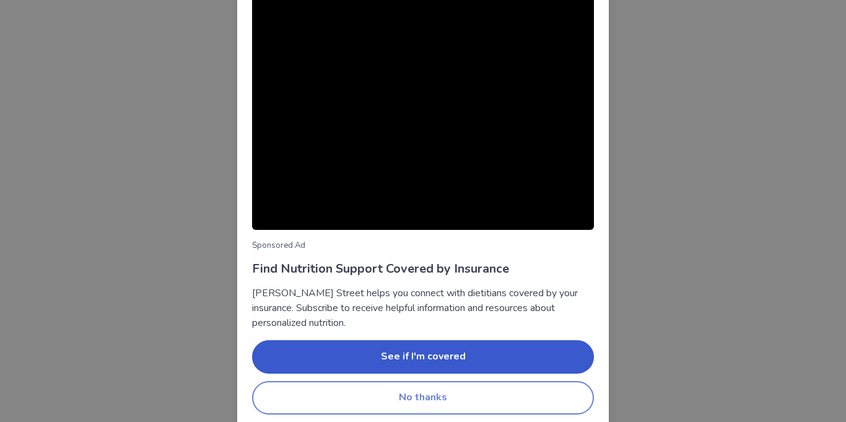
click at [492, 391] on button "No thanks" at bounding box center [423, 397] width 342 height 33
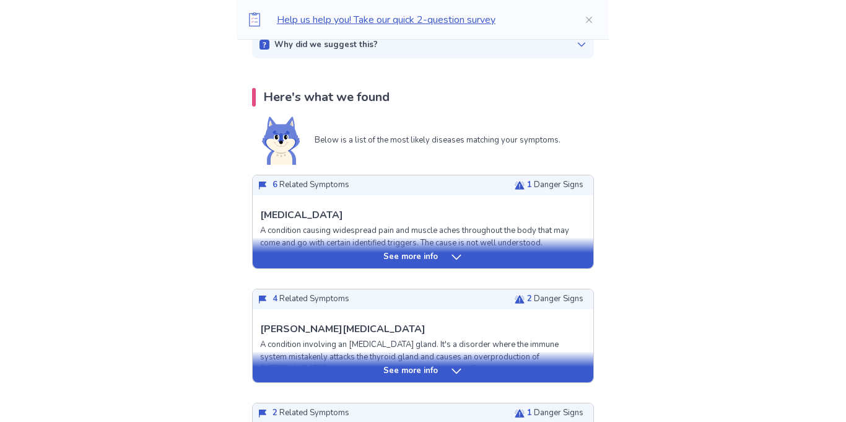
scroll to position [338, 0]
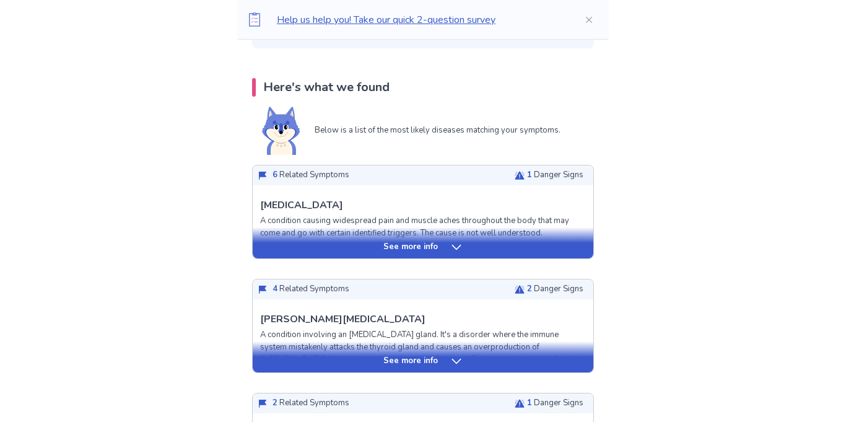
click at [443, 241] on div "See more info" at bounding box center [423, 247] width 341 height 12
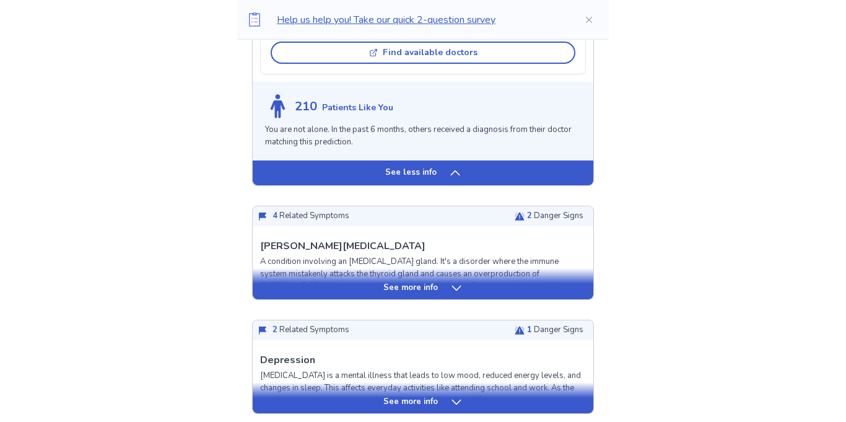
scroll to position [1329, 0]
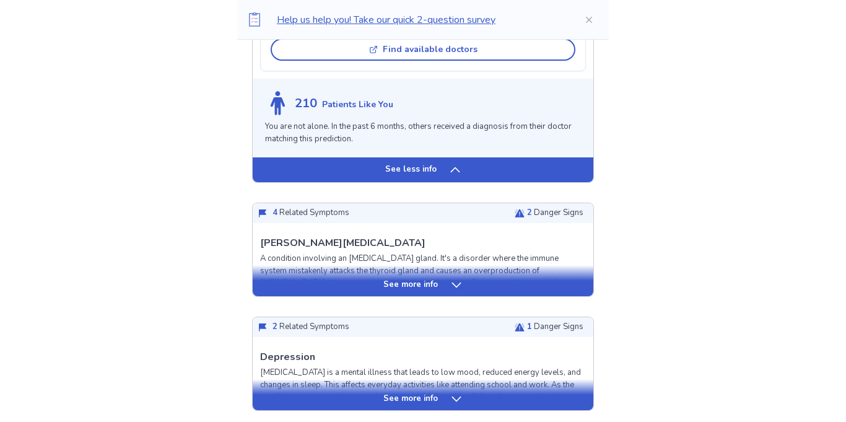
click at [540, 279] on div "See more info" at bounding box center [423, 285] width 341 height 12
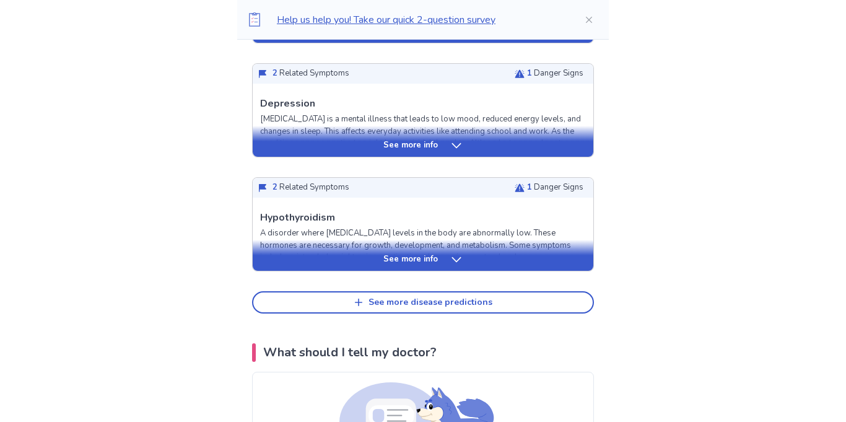
scroll to position [2534, 0]
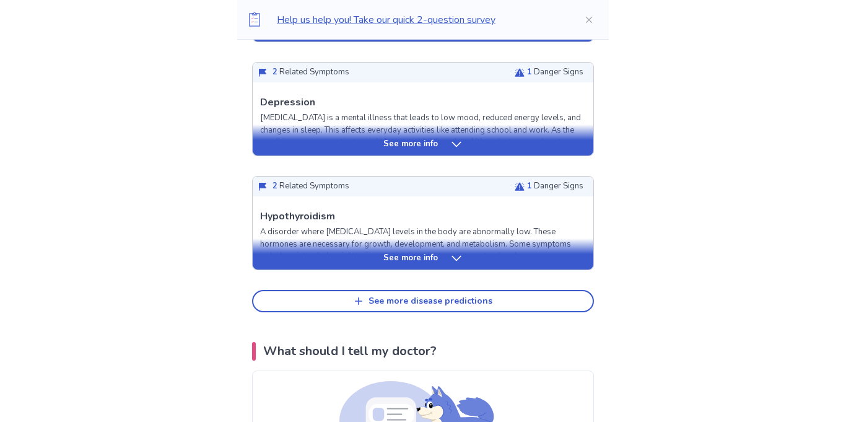
click at [546, 252] on div "See more info" at bounding box center [423, 258] width 341 height 12
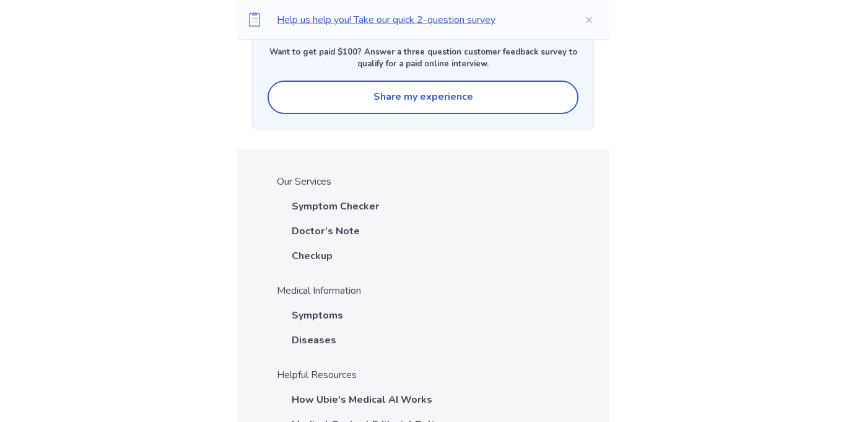
scroll to position [5972, 0]
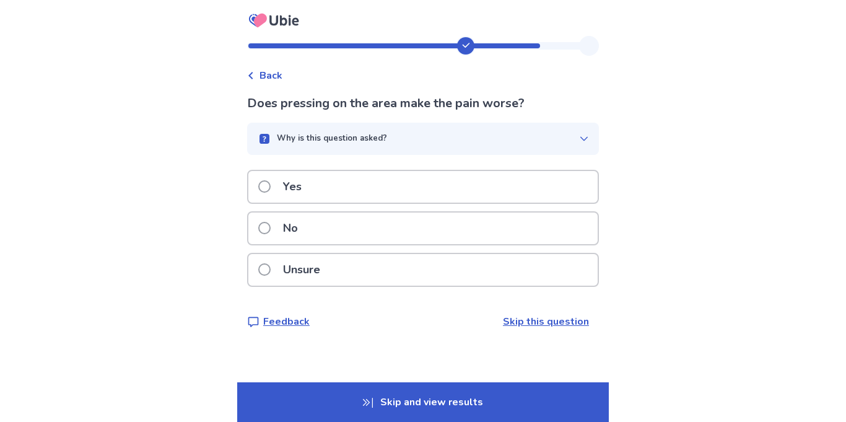
click at [667, 268] on div "Back Does pressing on the area make the pain worse? Why is this question asked?…" at bounding box center [423, 211] width 846 height 422
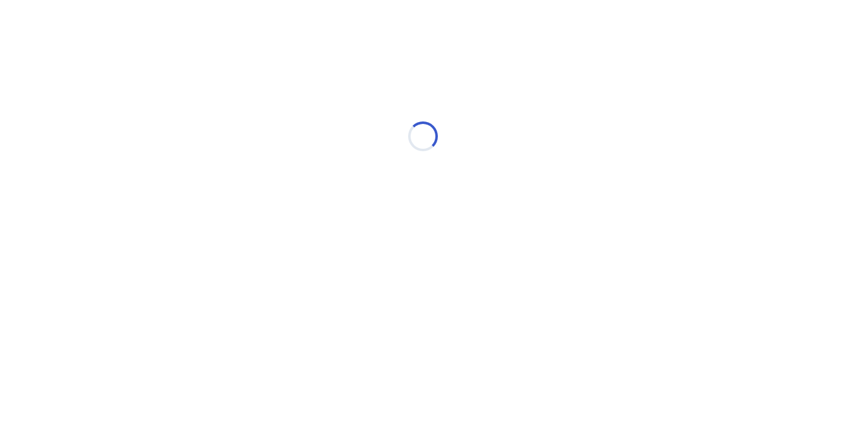
select select "*"
